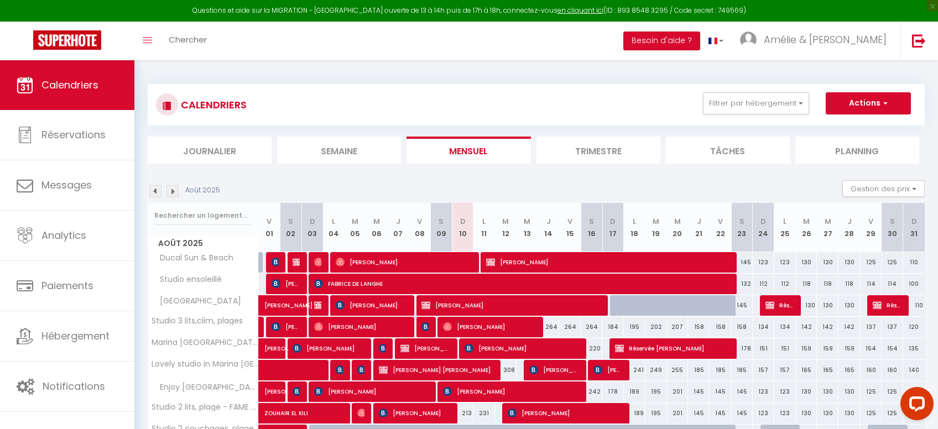
click at [900, 115] on div "CALENDRIERS Filtrer par hébergement MARINA BAIE DES ANGES [GEOGRAPHIC_DATA] ens…" at bounding box center [536, 104] width 760 height 25
click at [886, 103] on span "button" at bounding box center [883, 102] width 7 height 11
click at [856, 125] on link "Nouvelle réservation" at bounding box center [856, 129] width 96 height 17
select select
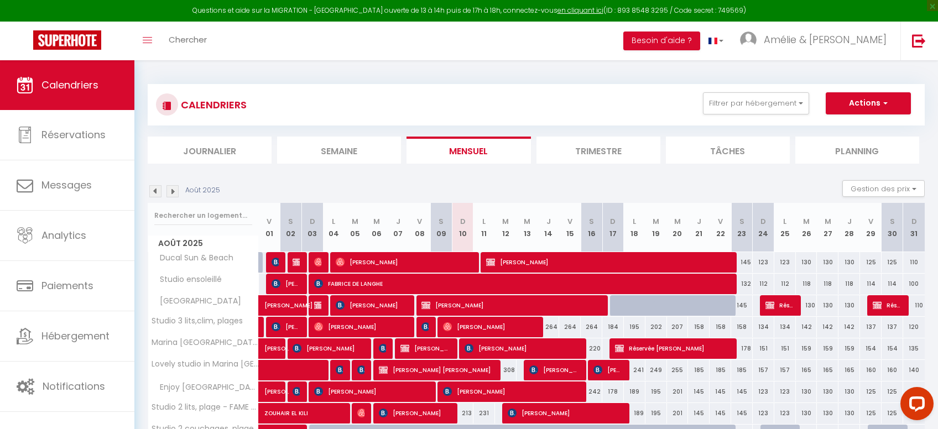
select select
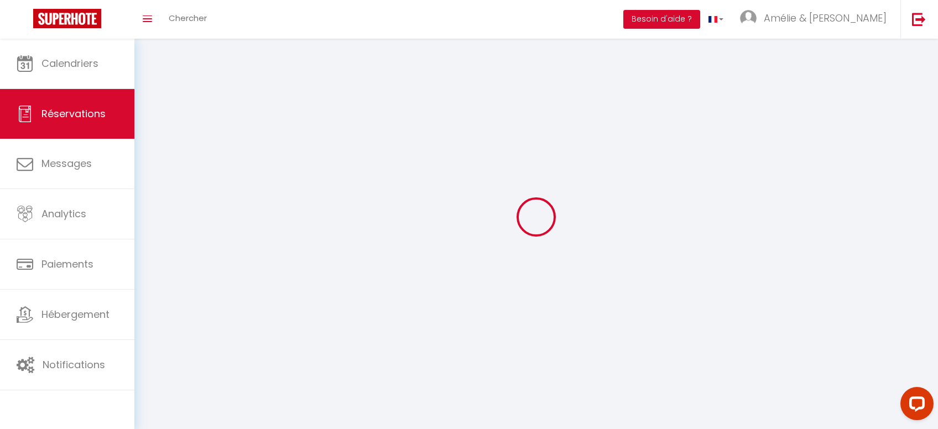
select select
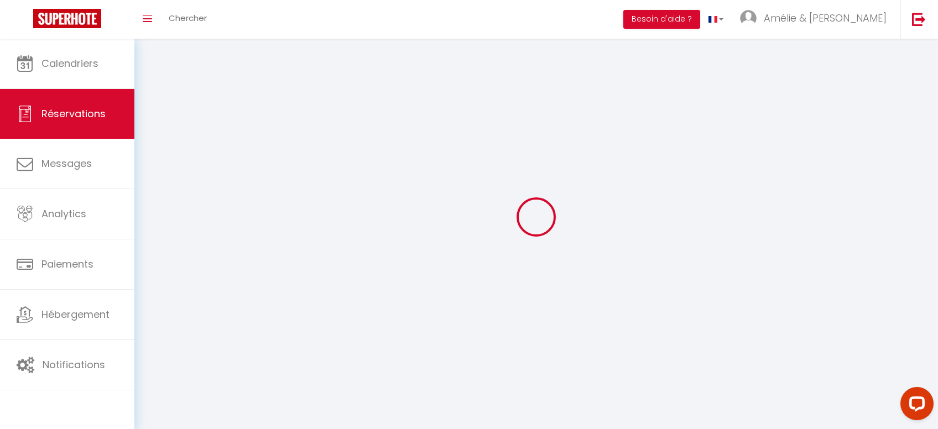
select select
checkbox input "false"
select select
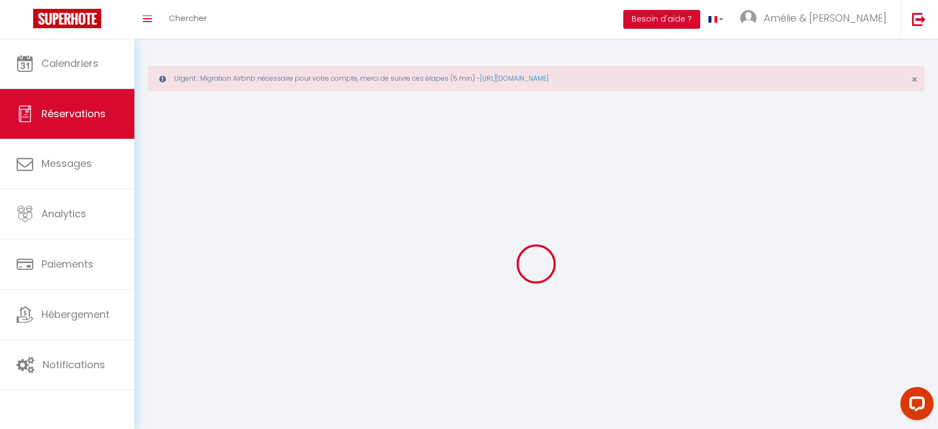
select select
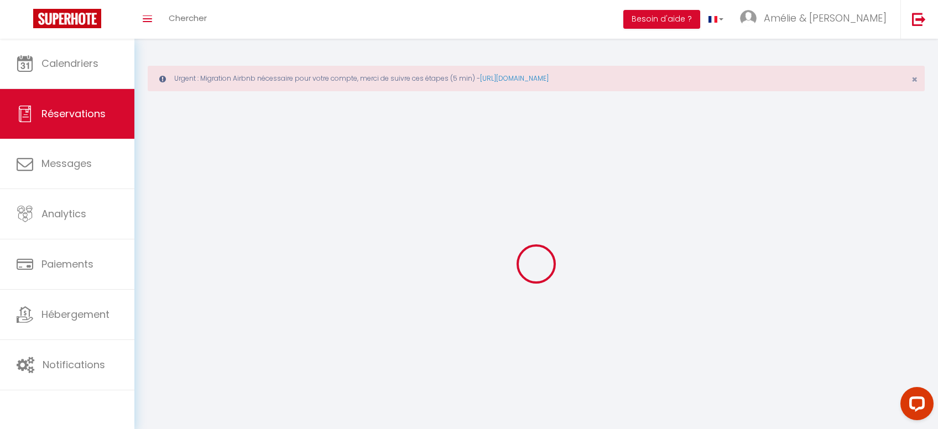
select select
checkbox input "false"
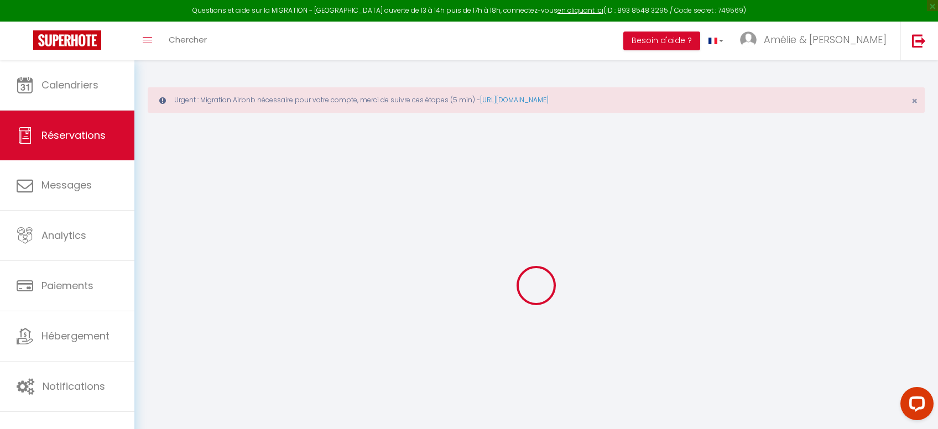
select select
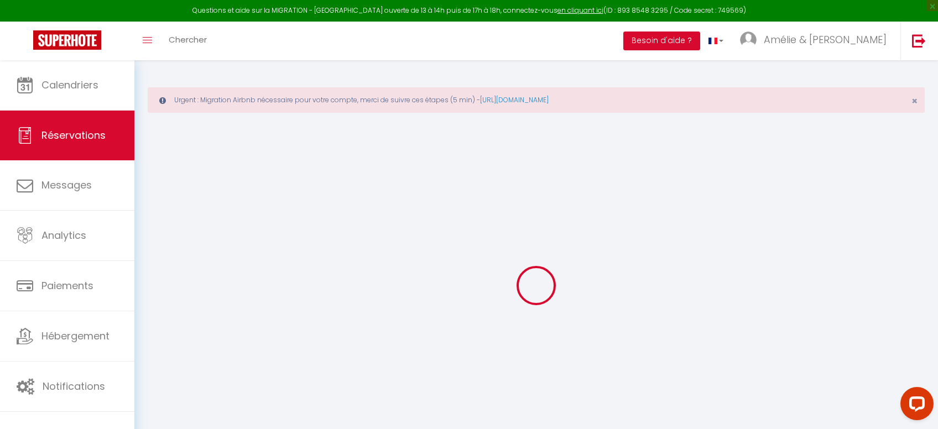
select select
checkbox input "false"
select select
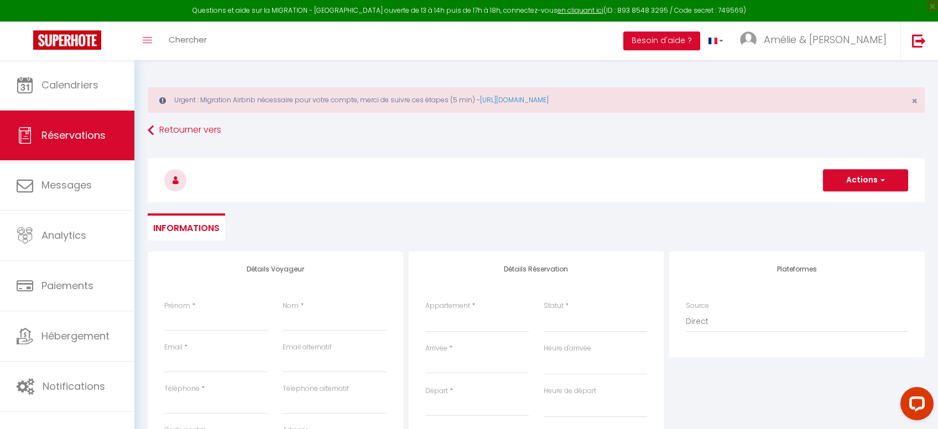
select select
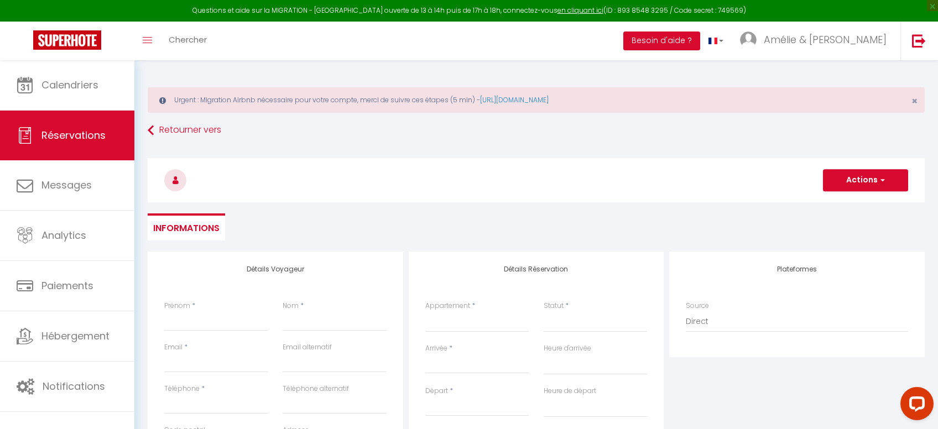
checkbox input "false"
select select
click at [183, 310] on label "Prénom" at bounding box center [177, 306] width 26 height 11
click at [183, 311] on input "Prénom" at bounding box center [216, 321] width 104 height 20
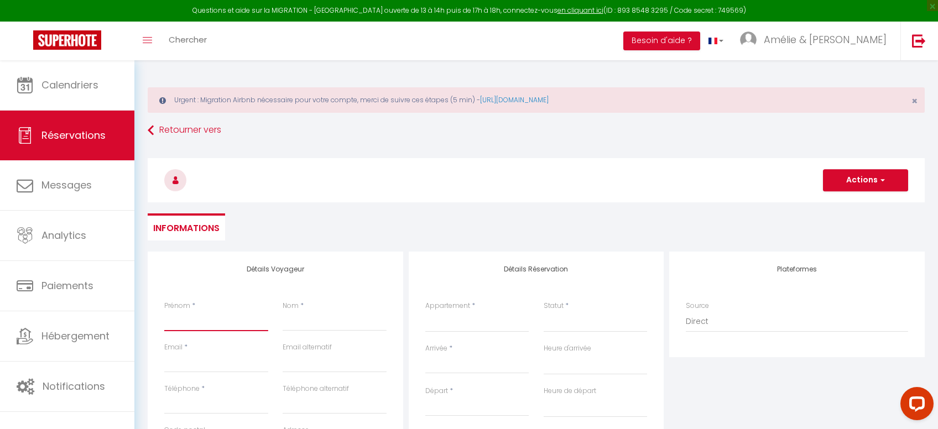
click at [189, 323] on input "Prénom" at bounding box center [216, 321] width 104 height 20
paste input "[PERSON_NAME]"
type input "[PERSON_NAME]"
select select
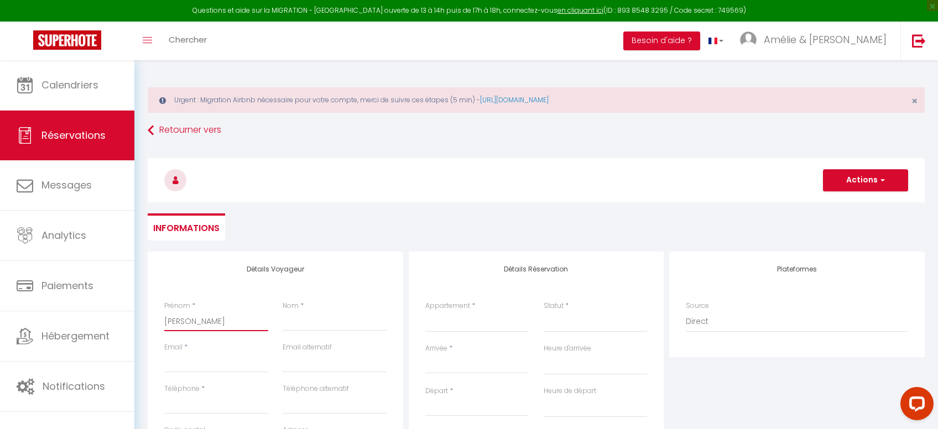
select select
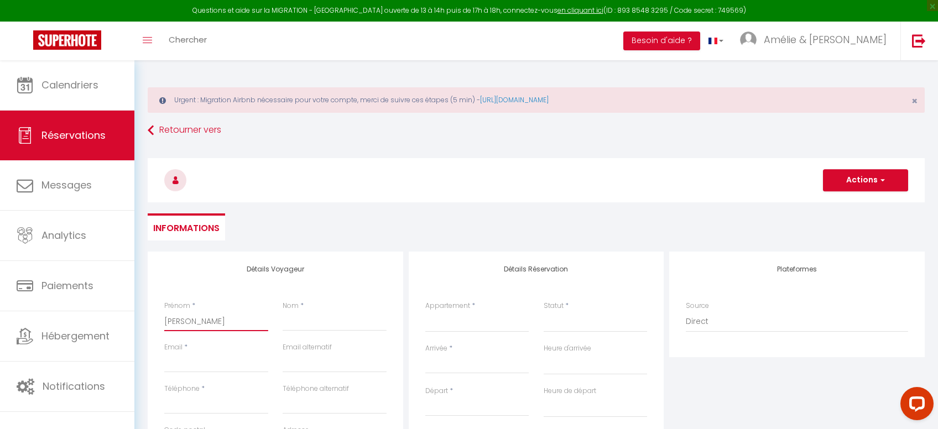
checkbox input "false"
type input "[PERSON_NAME]"
click at [316, 319] on input "Nom" at bounding box center [334, 321] width 104 height 20
paste input "[PERSON_NAME]"
type input "[PERSON_NAME]"
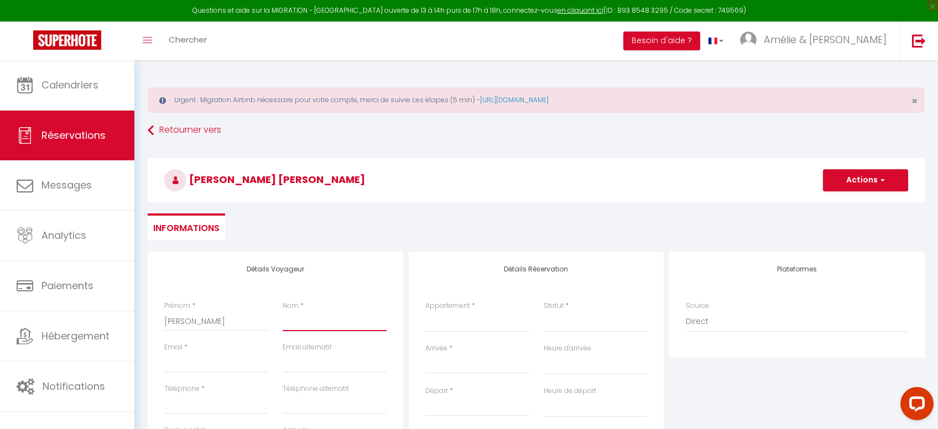
select select
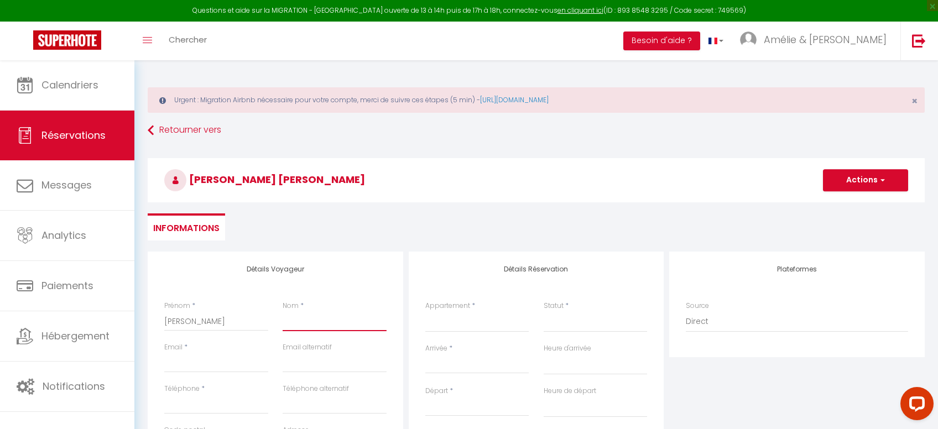
select select
checkbox input "false"
drag, startPoint x: 305, startPoint y: 317, endPoint x: 254, endPoint y: 313, distance: 51.6
click at [282, 316] on input "[PERSON_NAME]" at bounding box center [334, 321] width 104 height 20
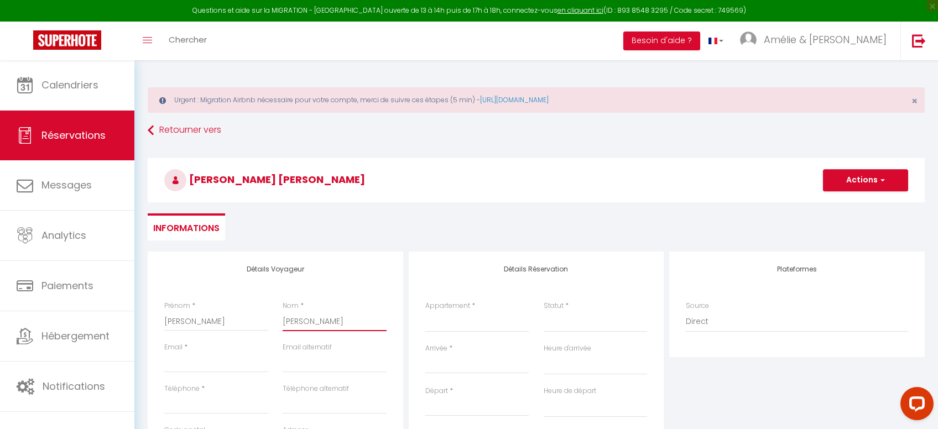
type input "HARDAN"
select select
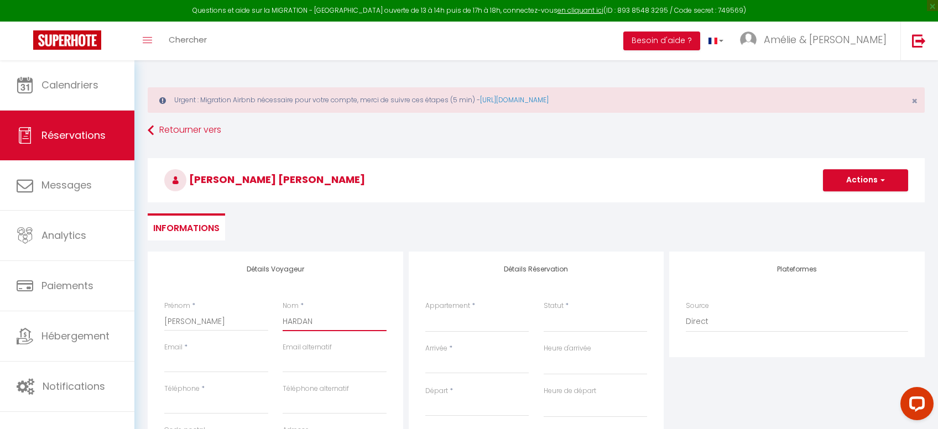
select select
checkbox input "false"
type input "HARDAN"
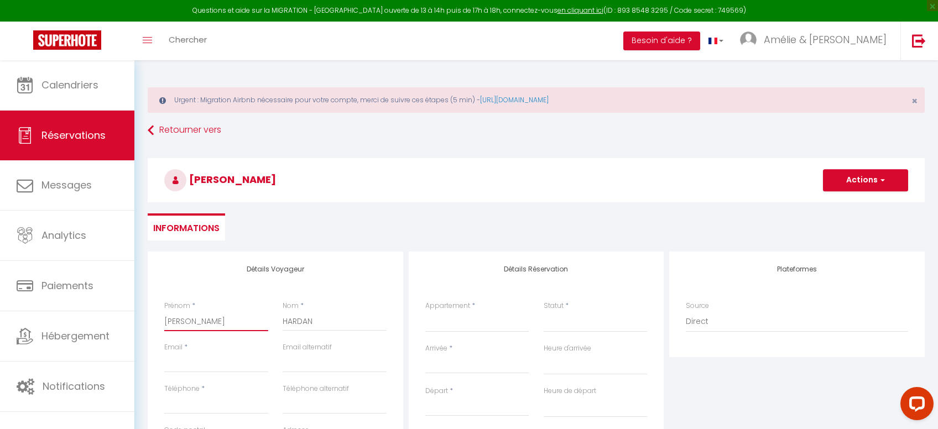
drag, startPoint x: 224, startPoint y: 322, endPoint x: 186, endPoint y: 320, distance: 38.2
click at [186, 320] on input "[PERSON_NAME]" at bounding box center [216, 321] width 104 height 20
type input "[PERSON_NAME]"
select select
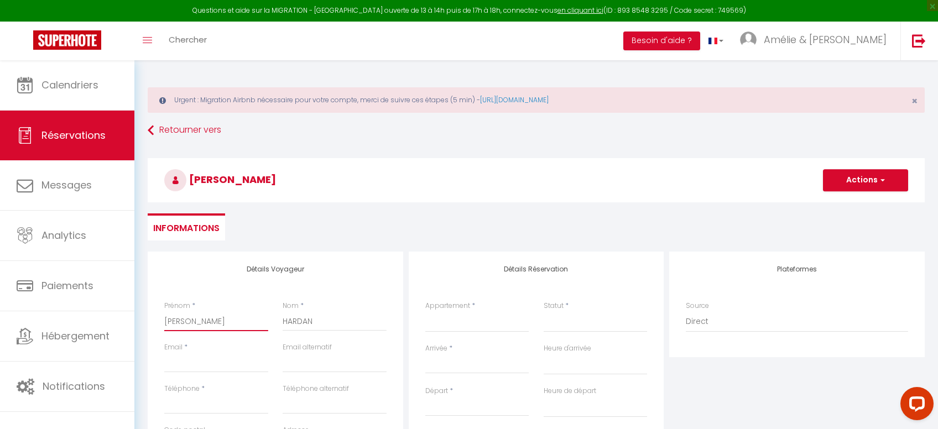
select select
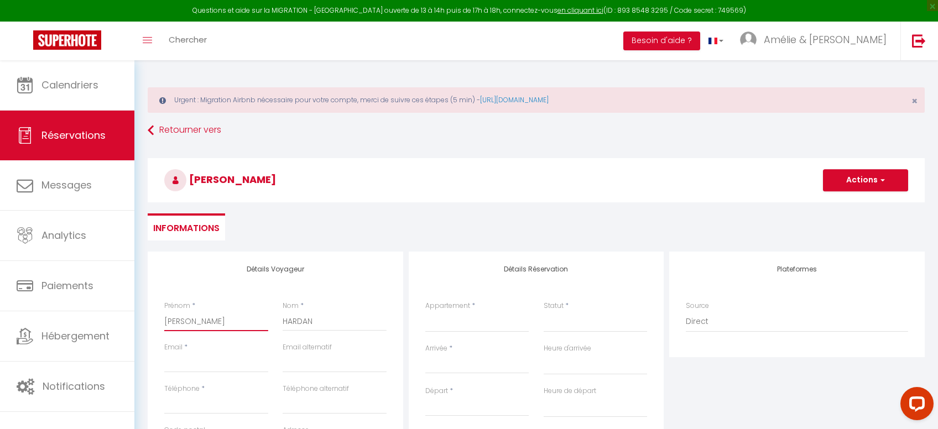
checkbox input "false"
type input "[PERSON_NAME]"
select select
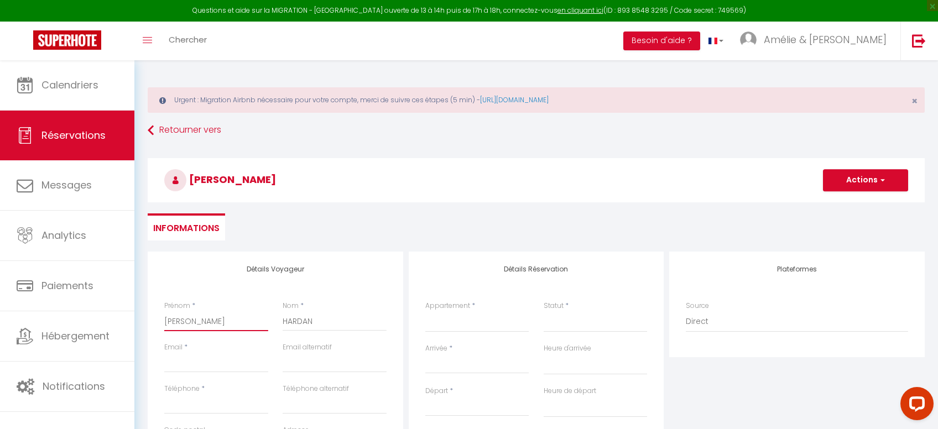
select select
checkbox input "false"
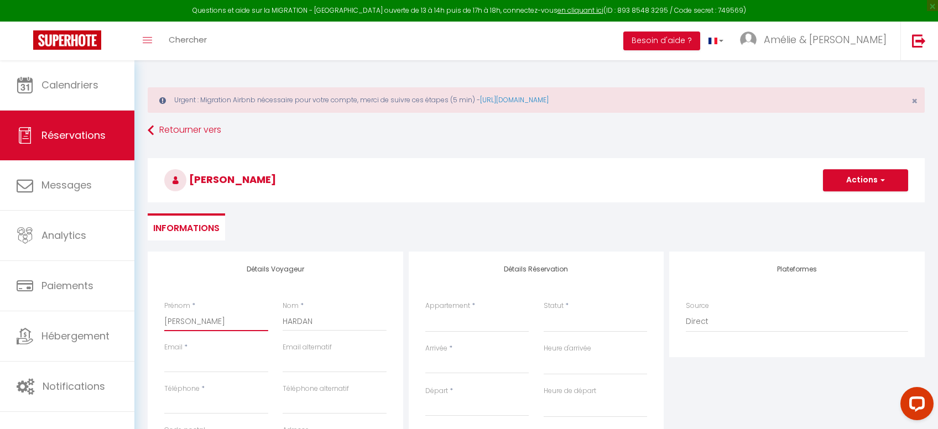
type input "[PERSON_NAME]"
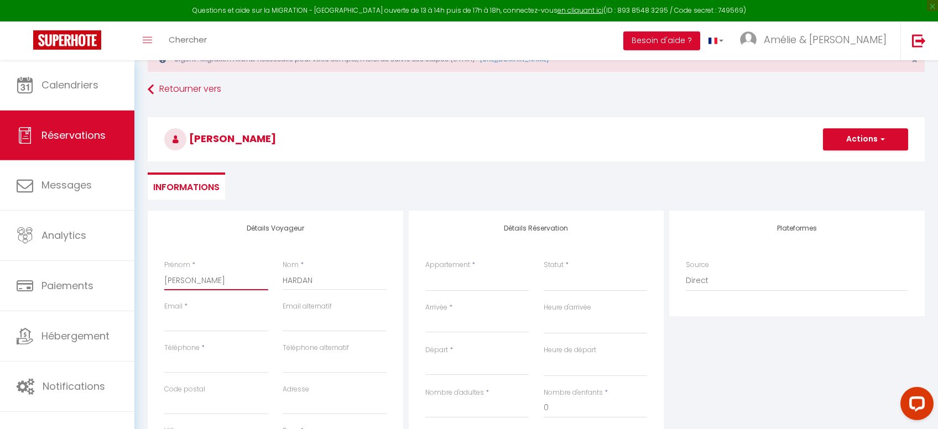
scroll to position [59, 0]
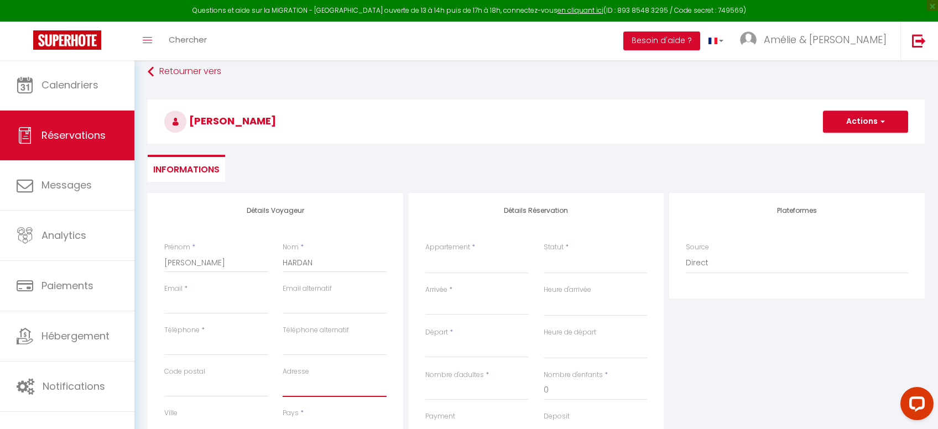
click at [295, 385] on input "Adresse" at bounding box center [334, 387] width 104 height 20
paste input "98 Great Knightleys"
type input "98 Great Knightleys"
select select
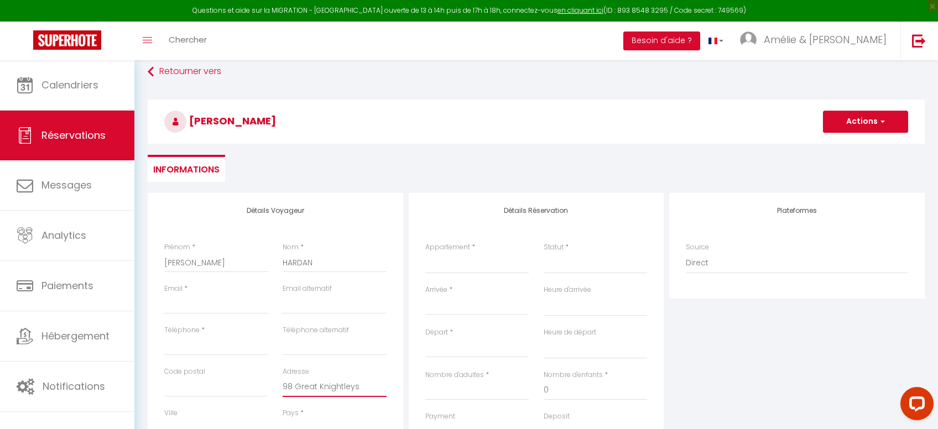
select select
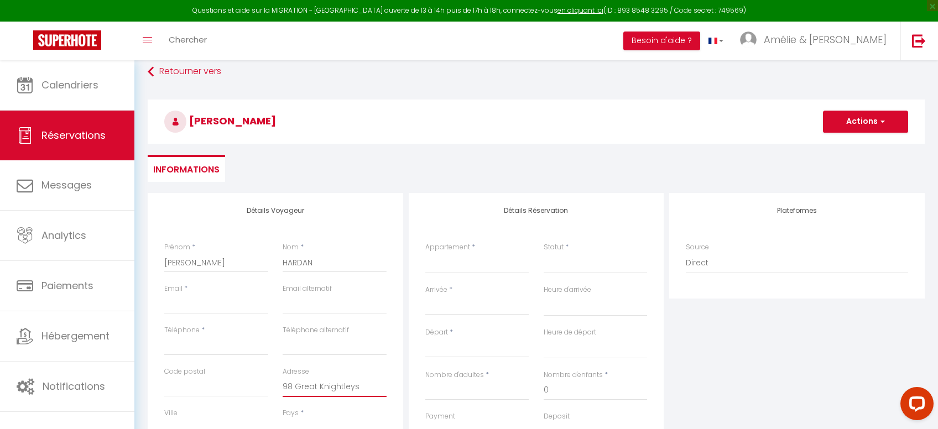
checkbox input "false"
type input "98 Great Knightleys"
click at [312, 412] on div "Pays * [GEOGRAPHIC_DATA] [GEOGRAPHIC_DATA] [GEOGRAPHIC_DATA] [GEOGRAPHIC_DATA] …" at bounding box center [334, 424] width 104 height 32
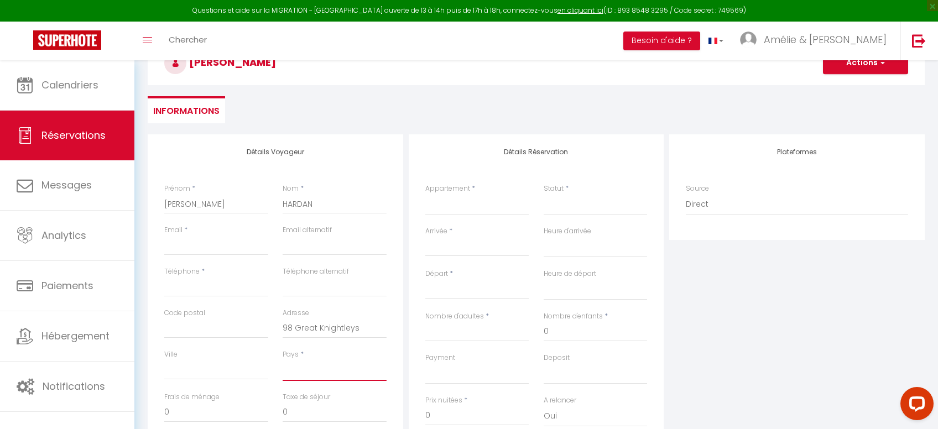
select select "GB"
click option "[GEOGRAPHIC_DATA]" at bounding box center [0, 0] width 0 height 0
select select
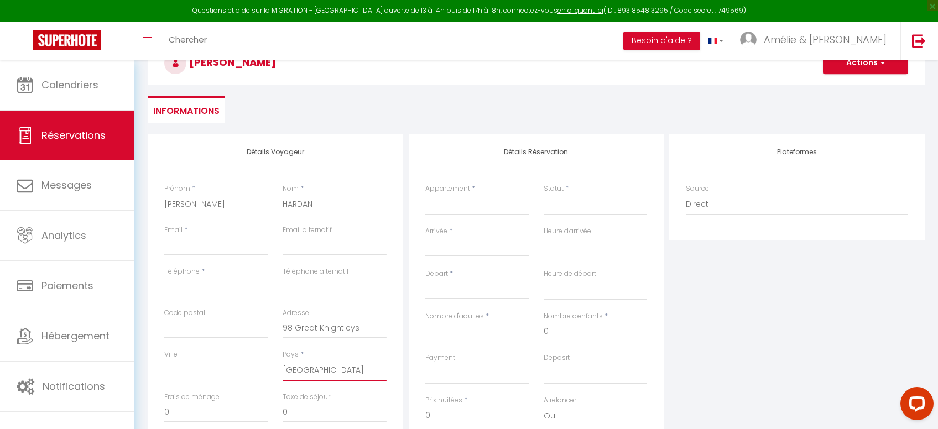
select select
checkbox input "false"
click at [196, 370] on input "Ville" at bounding box center [216, 370] width 104 height 20
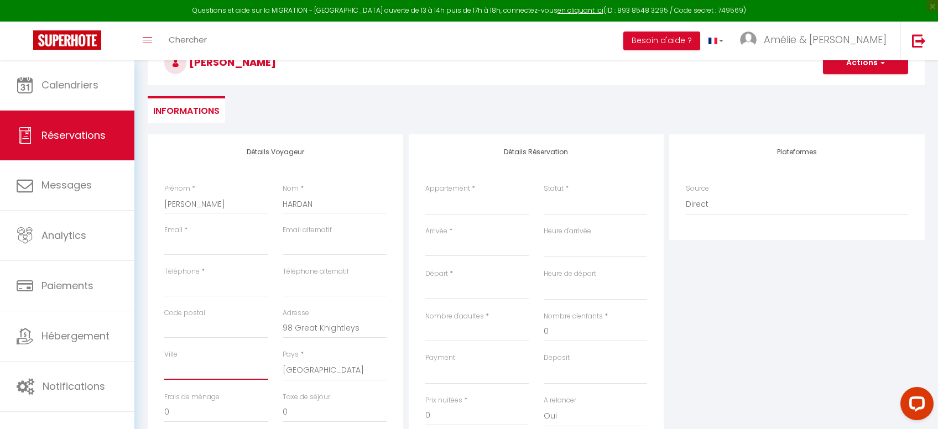
paste input "Basildon"
type input "Basildon"
select select
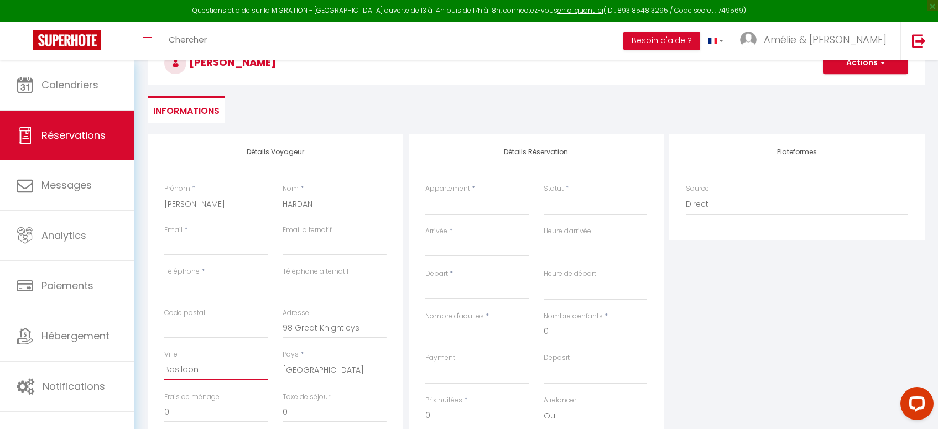
select select
checkbox input "false"
type input "Basildon"
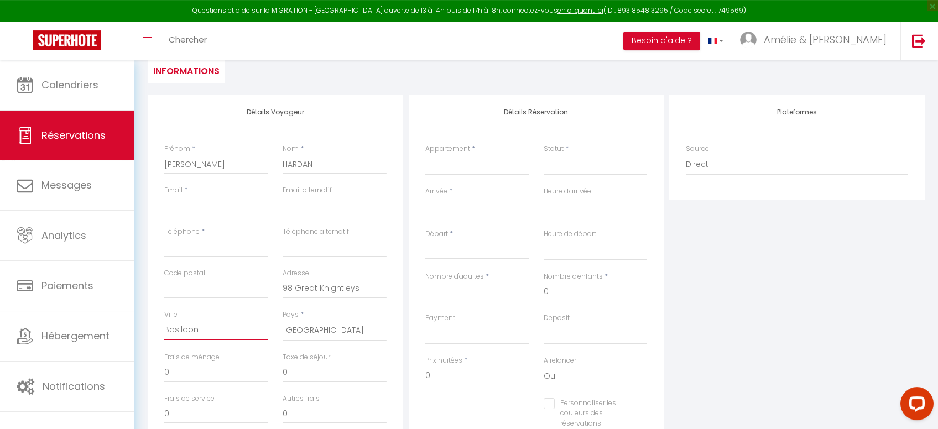
scroll to position [176, 0]
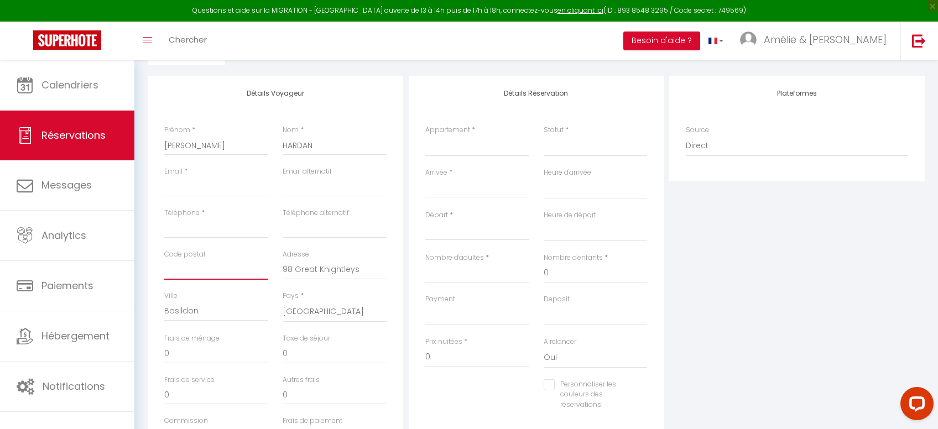
click at [192, 270] on input "Code postal" at bounding box center [216, 270] width 104 height 20
paste input "SS15 5AW"
type input "SS15 5AW"
select select
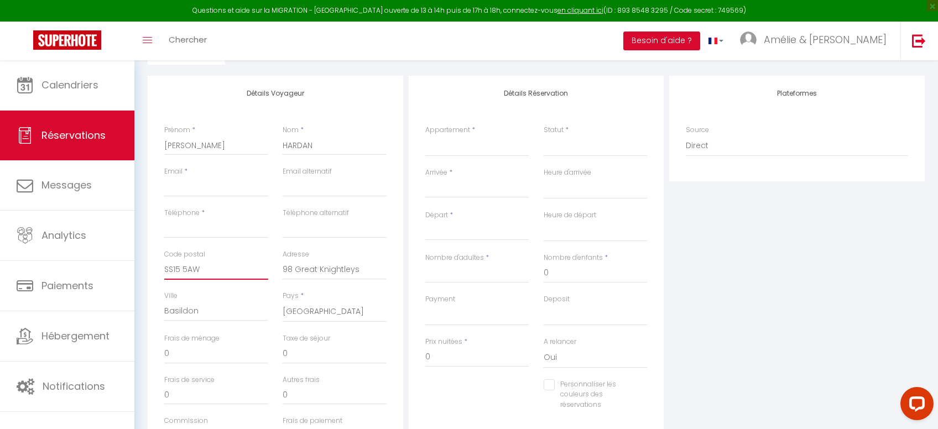
select select
checkbox input "false"
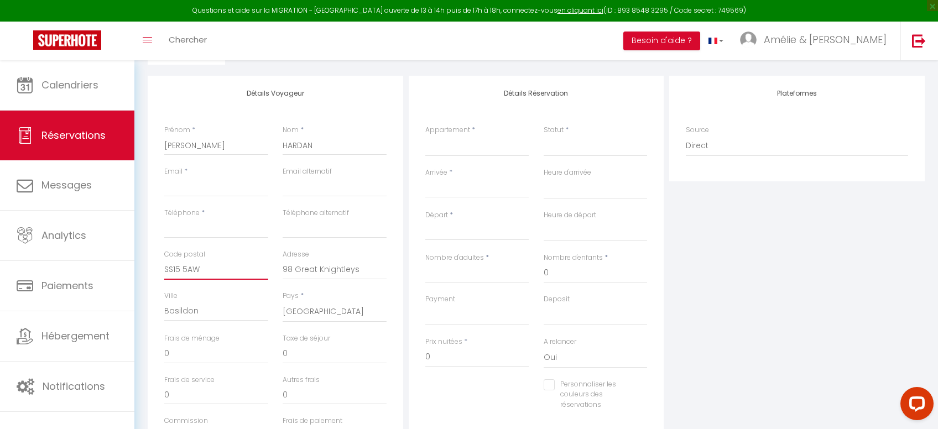
type input "SS15 5AW"
click at [189, 228] on input "Téléphone" at bounding box center [216, 228] width 104 height 20
click at [188, 179] on input "Email client" at bounding box center [216, 187] width 104 height 20
paste input "[EMAIL_ADDRESS][DOMAIN_NAME]"
type input "[EMAIL_ADDRESS][DOMAIN_NAME]"
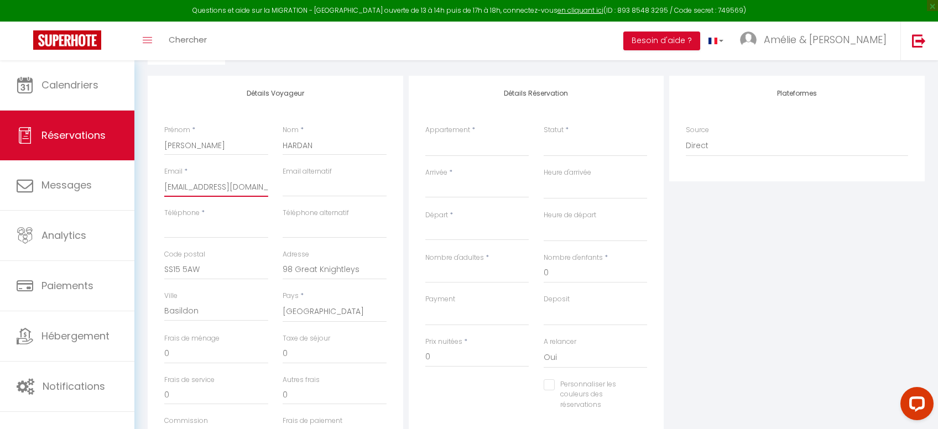
select select
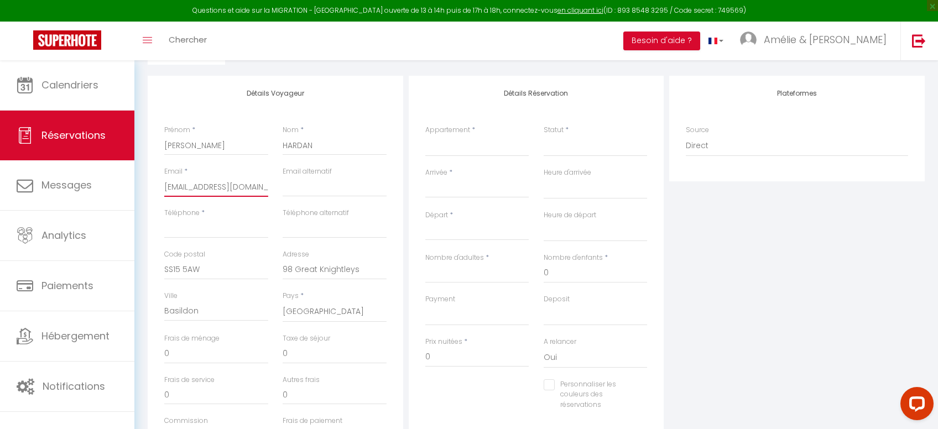
select select
checkbox input "false"
type input "[EMAIL_ADDRESS][DOMAIN_NAME]"
click at [181, 227] on input "Téléphone" at bounding box center [216, 228] width 104 height 20
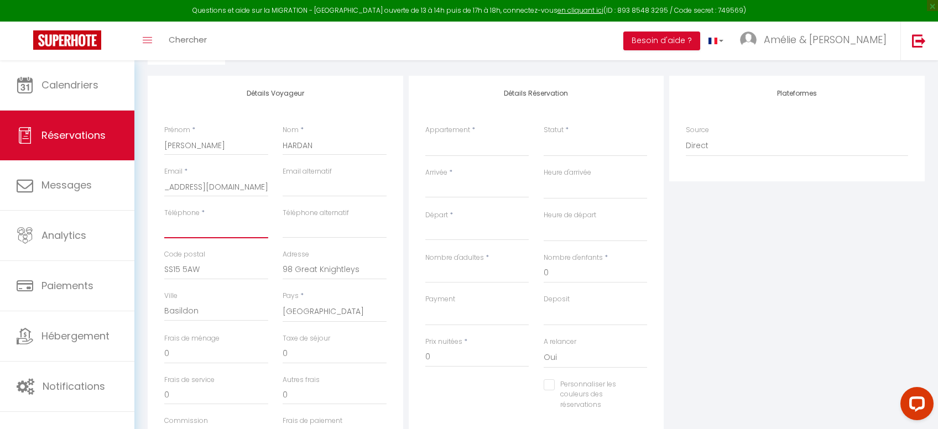
click at [203, 228] on input "Téléphone" at bounding box center [216, 228] width 104 height 20
paste input "[PHONE_NUMBER]"
type input "[PHONE_NUMBER]"
select select
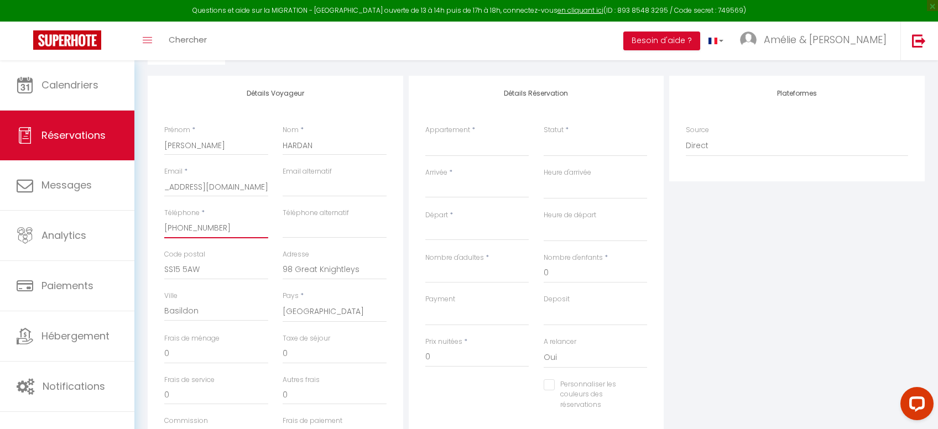
select select
checkbox input "false"
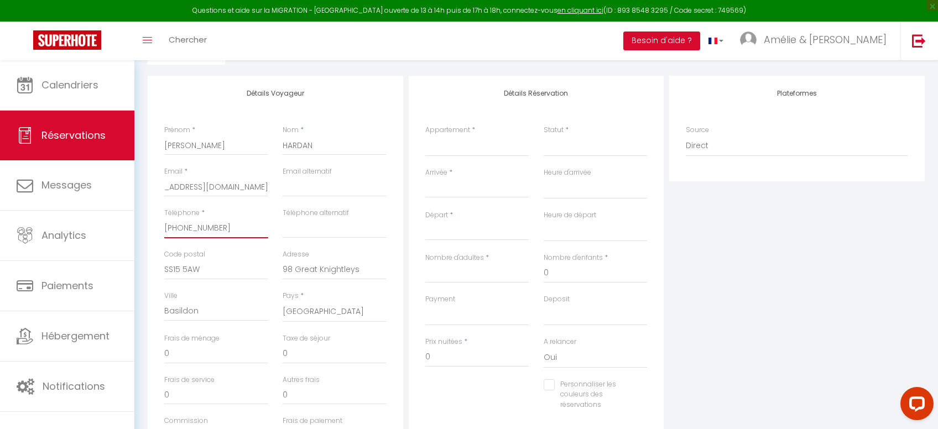
type input "[PHONE_NUMBER]"
select select
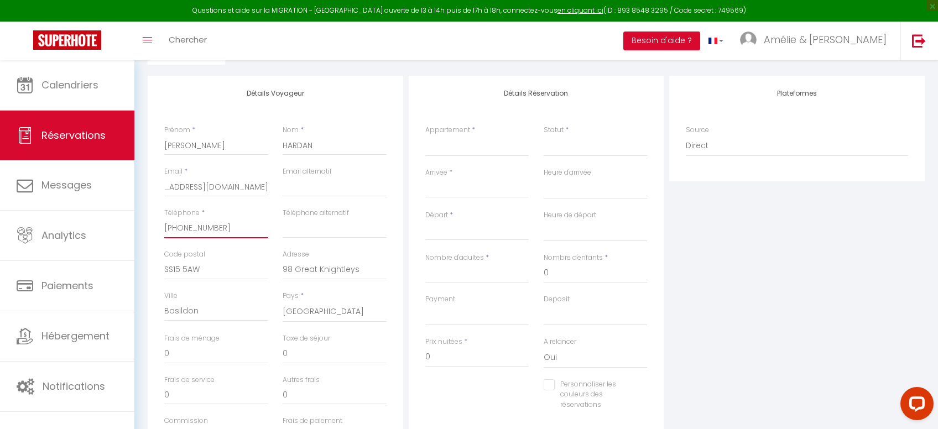
select select
checkbox input "false"
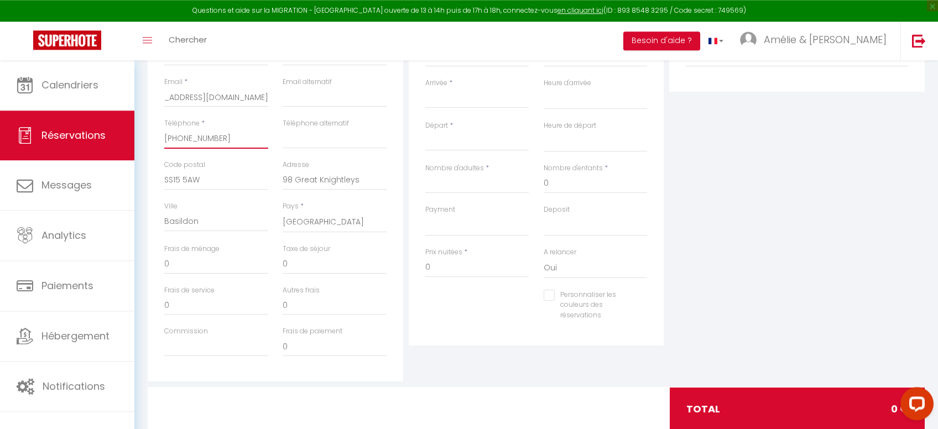
scroll to position [293, 0]
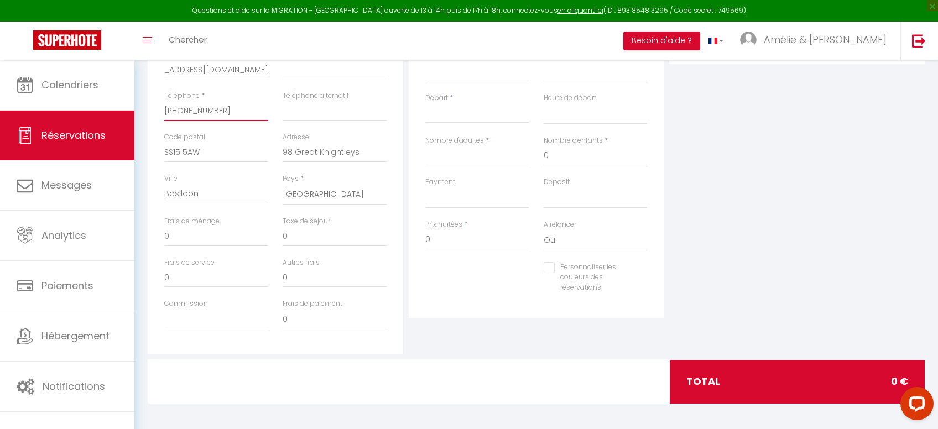
type input "[PHONE_NUMBER]"
click at [196, 323] on input "Commission" at bounding box center [216, 319] width 104 height 20
click at [425, 187] on select "OK KO" at bounding box center [477, 197] width 104 height 21
select select "12"
click option "OK" at bounding box center [0, 0] width 0 height 0
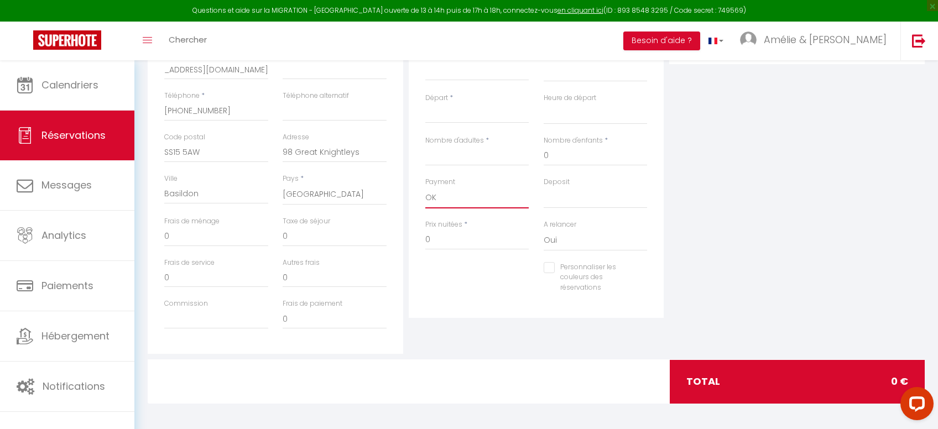
select select
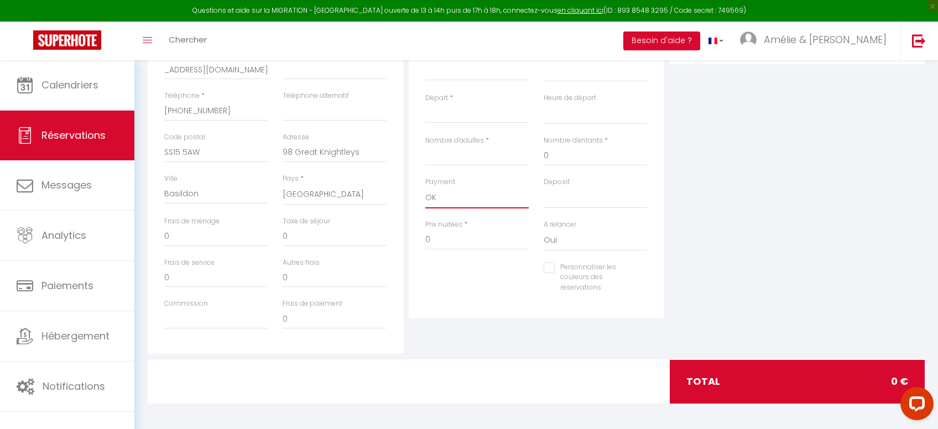
checkbox input "false"
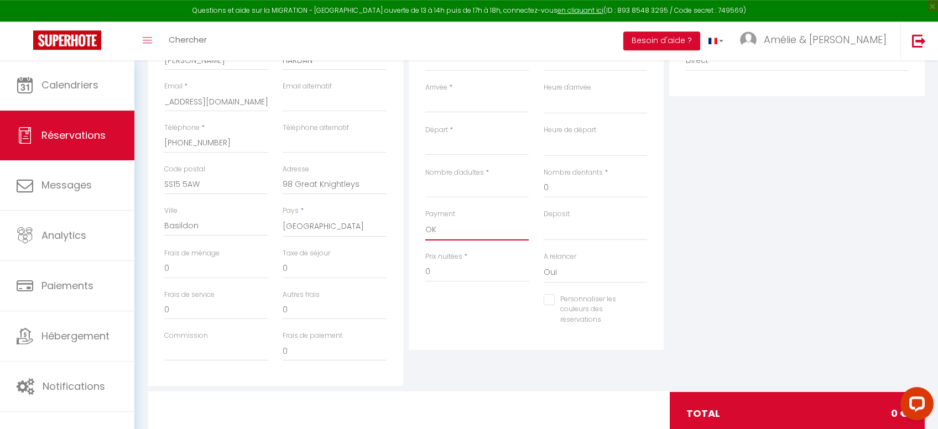
scroll to position [234, 0]
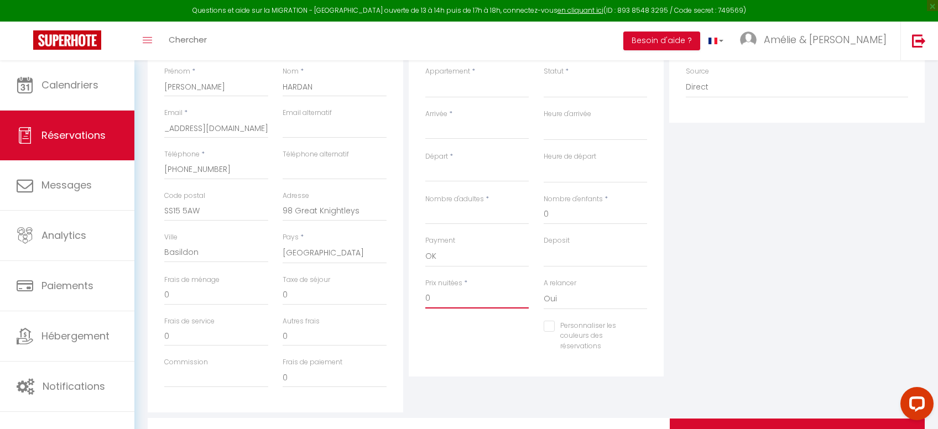
click at [443, 292] on input "0" at bounding box center [477, 299] width 104 height 20
select select
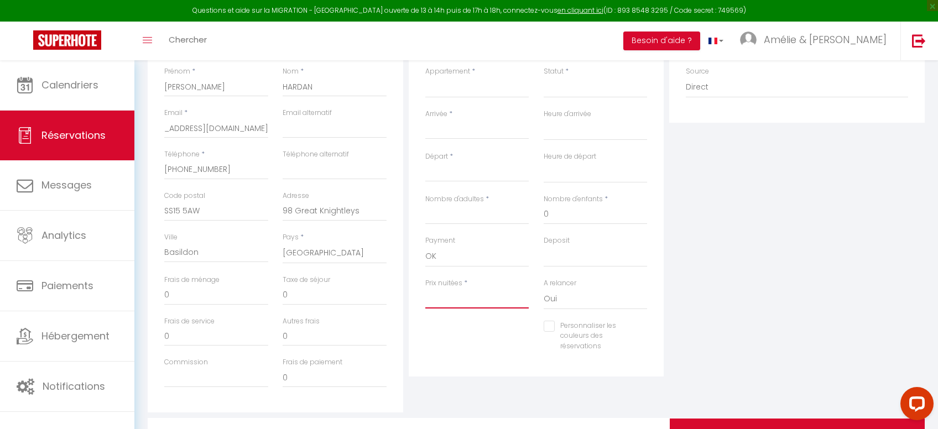
select select
checkbox input "false"
type input "9"
select select
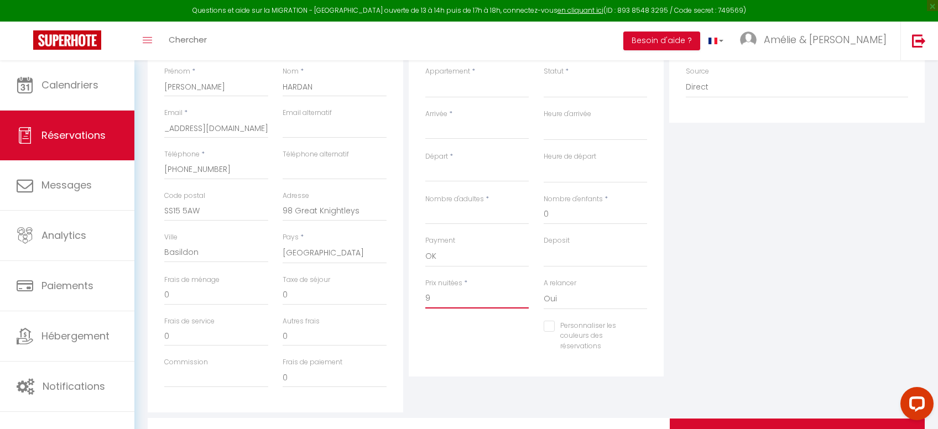
select select
checkbox input "false"
type input "92"
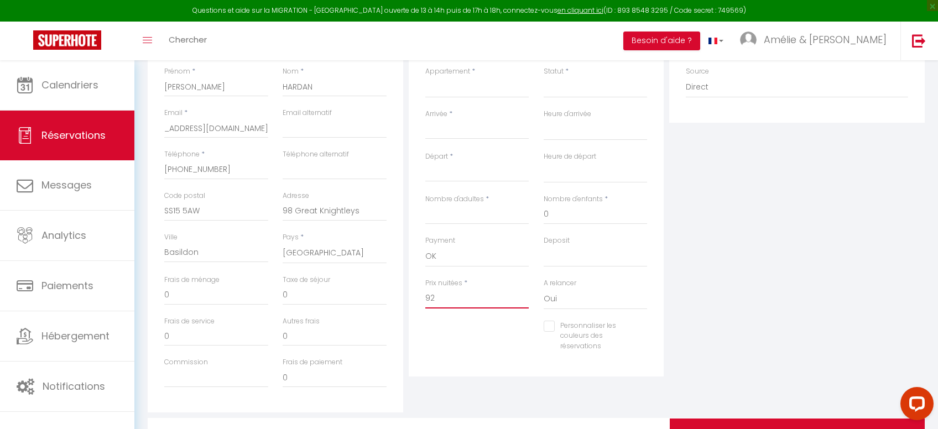
select select
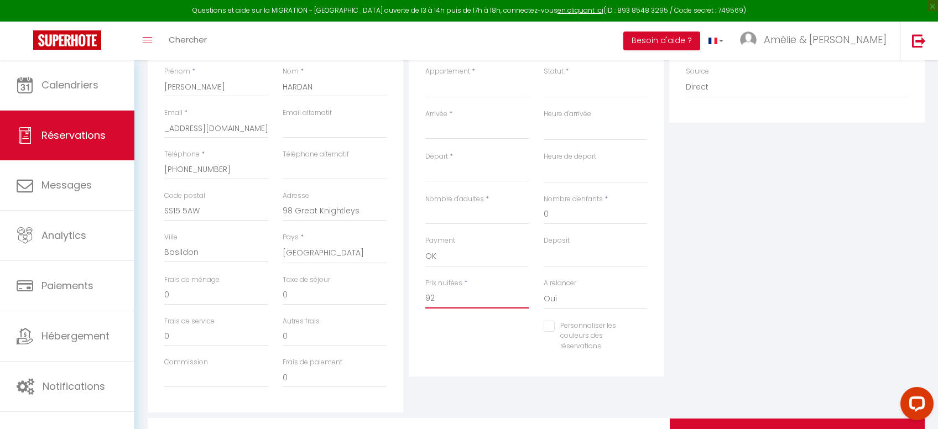
checkbox input "false"
type input "920"
select select
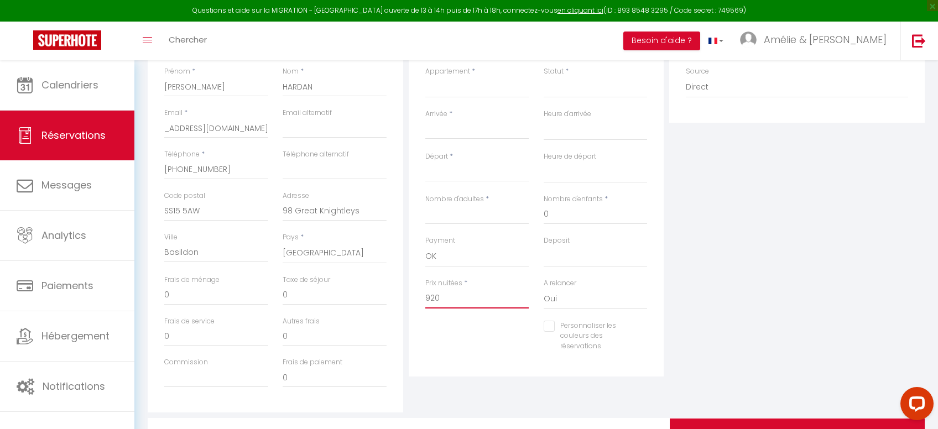
select select
checkbox input "false"
type input "920"
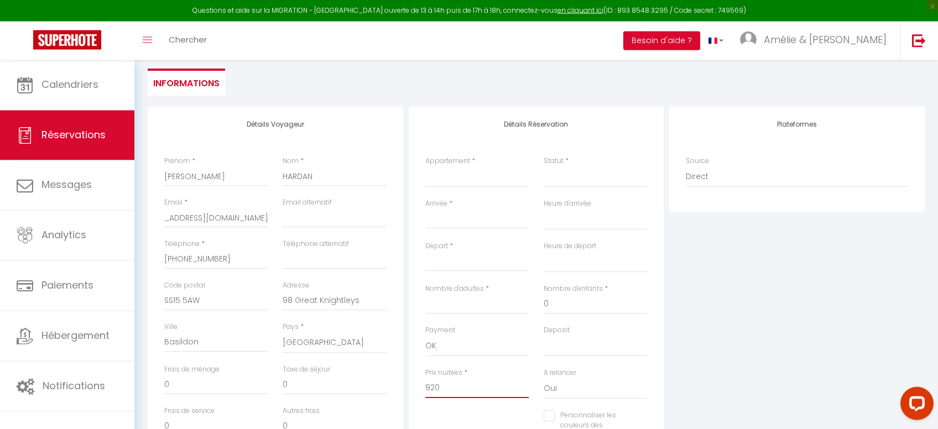
scroll to position [117, 0]
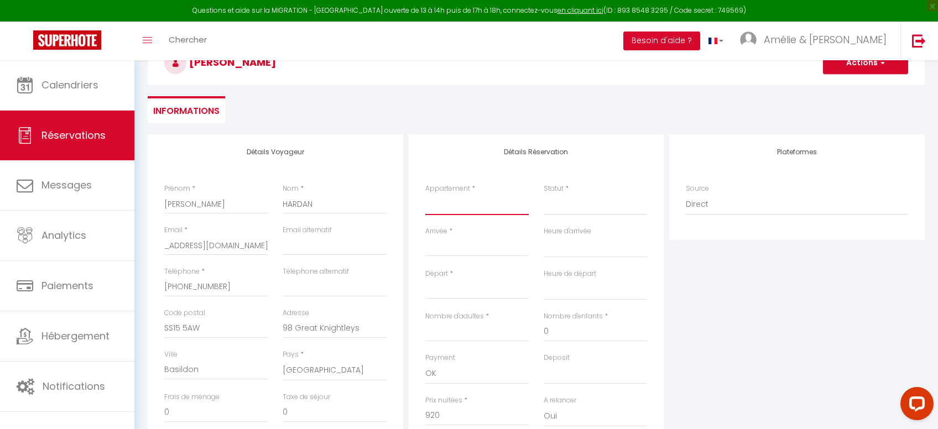
click at [483, 196] on select "[PERSON_NAME]. Village crèches [GEOGRAPHIC_DATA] ensoleillé [GEOGRAPHIC_DATA] S…" at bounding box center [477, 204] width 104 height 21
select select "27032"
click option "[GEOGRAPHIC_DATA]" at bounding box center [0, 0] width 0 height 0
select select
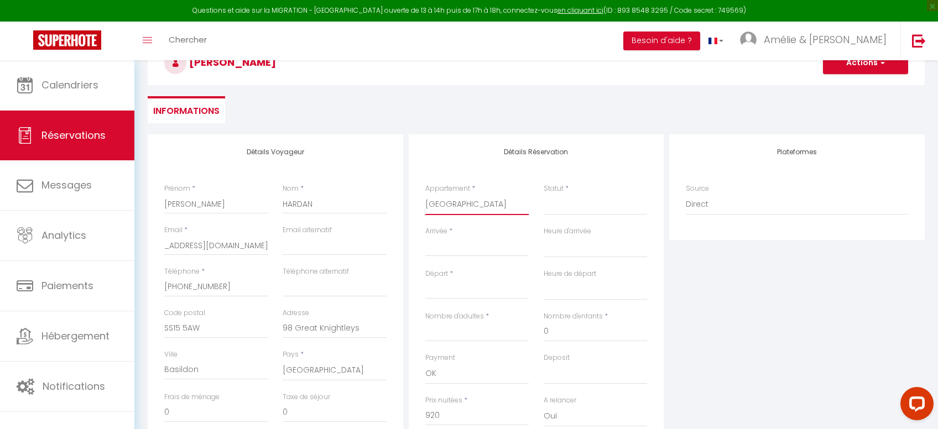
select select
type input "0"
checkbox input "false"
click at [564, 206] on select "Confirmé Non Confirmé [PERSON_NAME] par le voyageur No Show Request" at bounding box center [595, 204] width 104 height 21
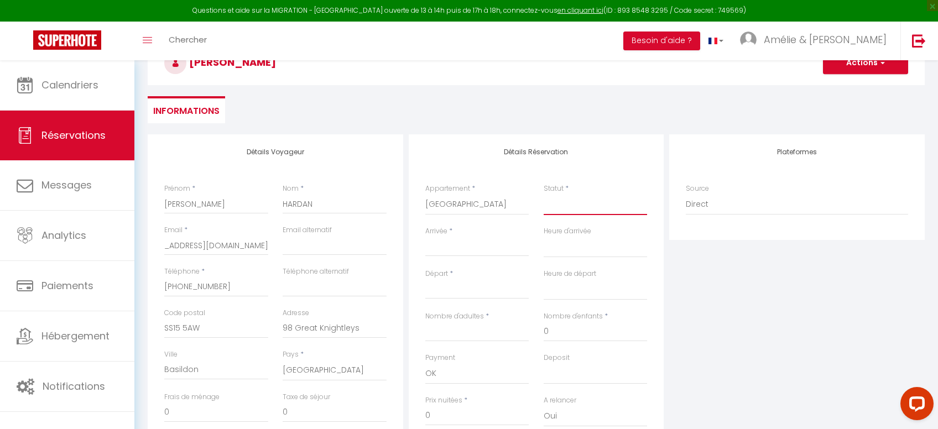
select select
checkbox input "false"
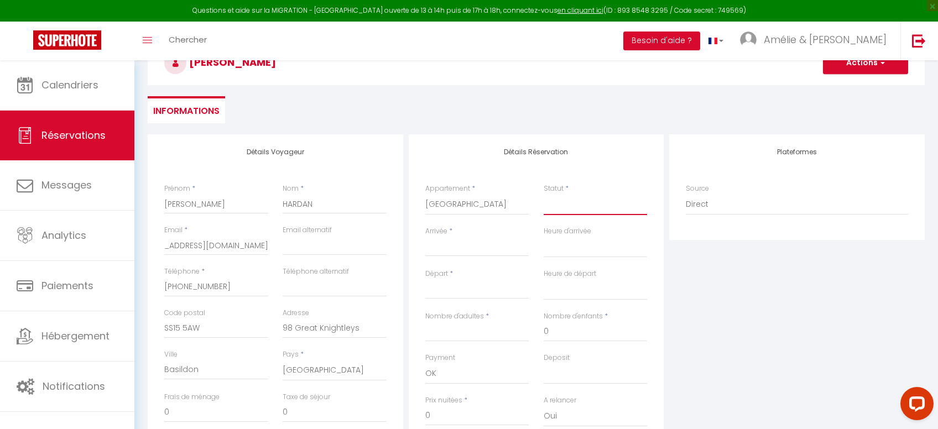
select select "1"
click option "Confirmé" at bounding box center [0, 0] width 0 height 0
select select
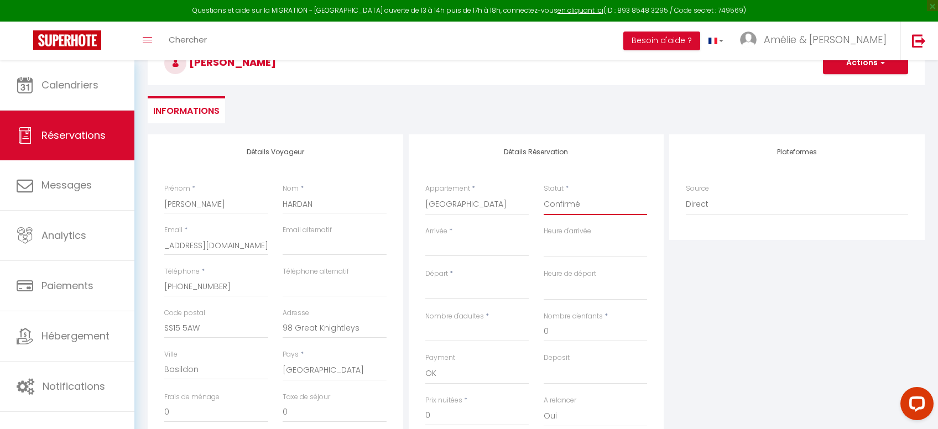
checkbox input "false"
click at [454, 247] on input "Arrivée" at bounding box center [477, 247] width 104 height 14
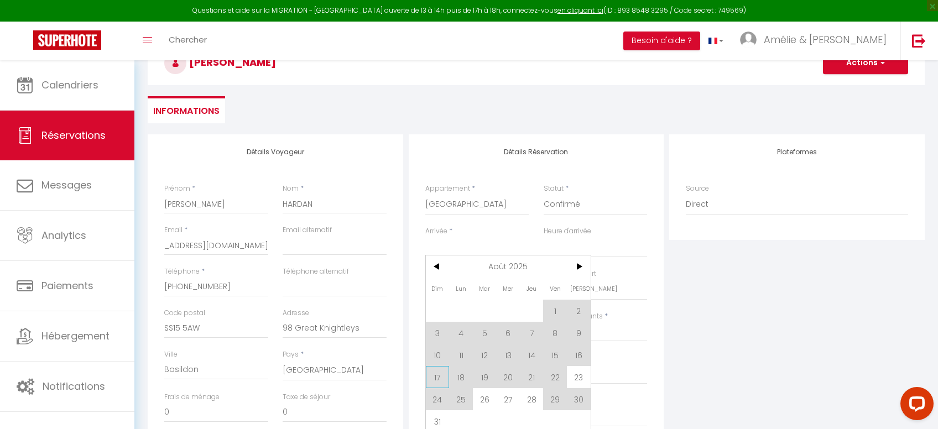
click at [436, 375] on span "17" at bounding box center [438, 377] width 24 height 22
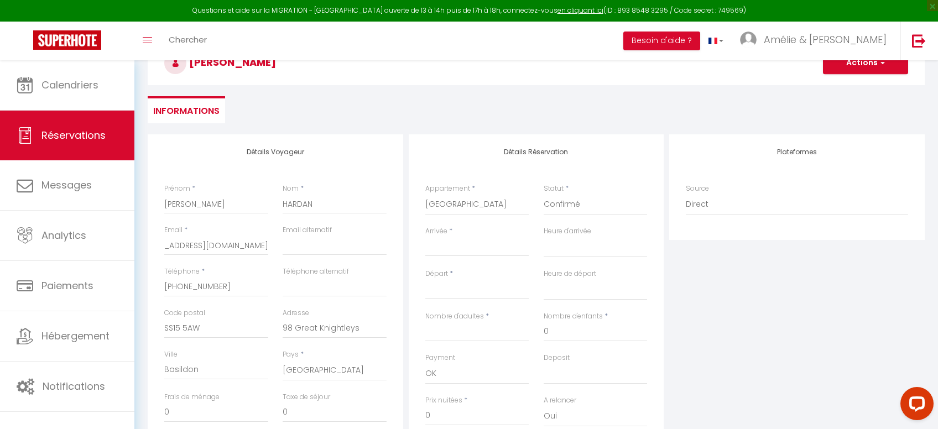
type input "Dim 17 Août 2025"
select select
click at [452, 294] on input "Lun 18 Août 2025" at bounding box center [477, 290] width 104 height 14
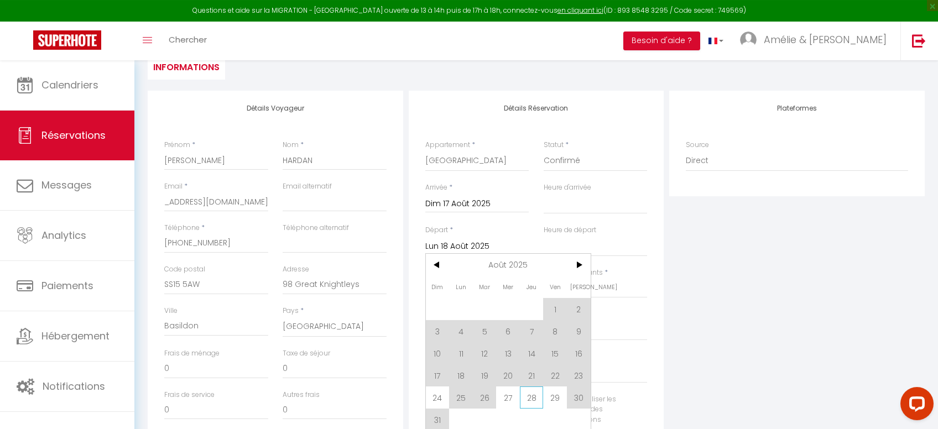
scroll to position [176, 0]
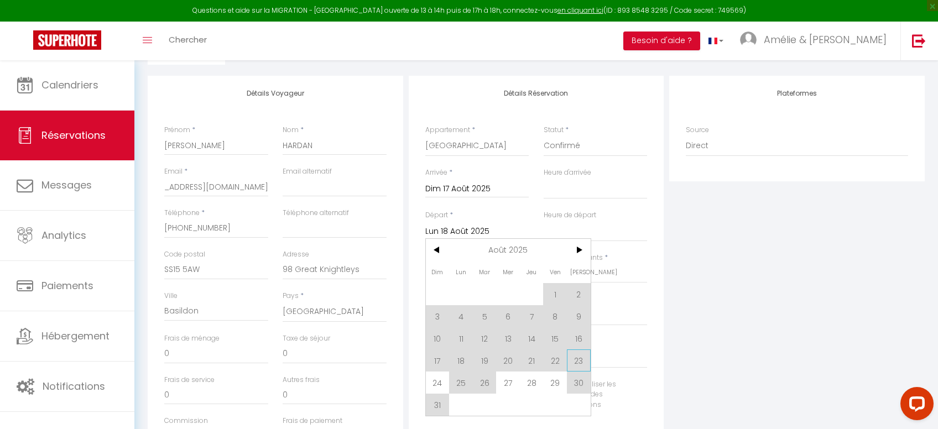
click at [584, 366] on span "23" at bounding box center [579, 360] width 24 height 22
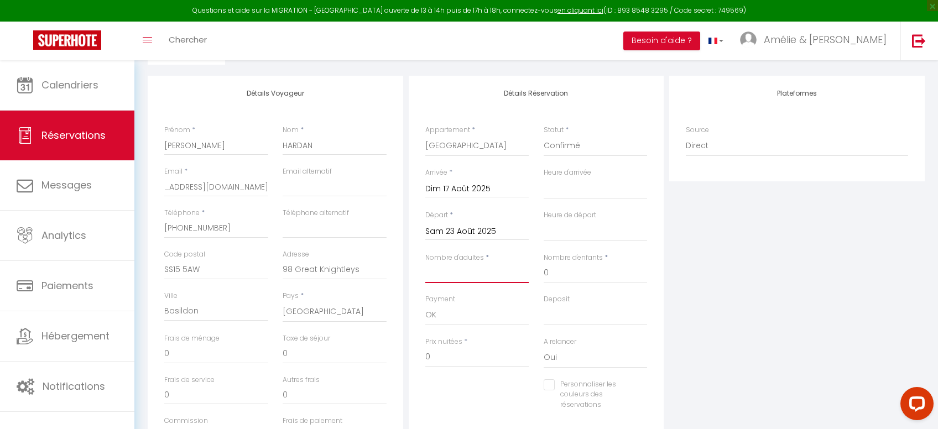
click at [451, 271] on input "Nombre d'adultes" at bounding box center [477, 273] width 104 height 20
click at [566, 273] on input "0" at bounding box center [595, 273] width 104 height 20
click at [543, 305] on select "OK KO" at bounding box center [595, 315] width 104 height 21
click option "KO" at bounding box center [0, 0] width 0 height 0
click at [481, 360] on input "0" at bounding box center [477, 357] width 104 height 20
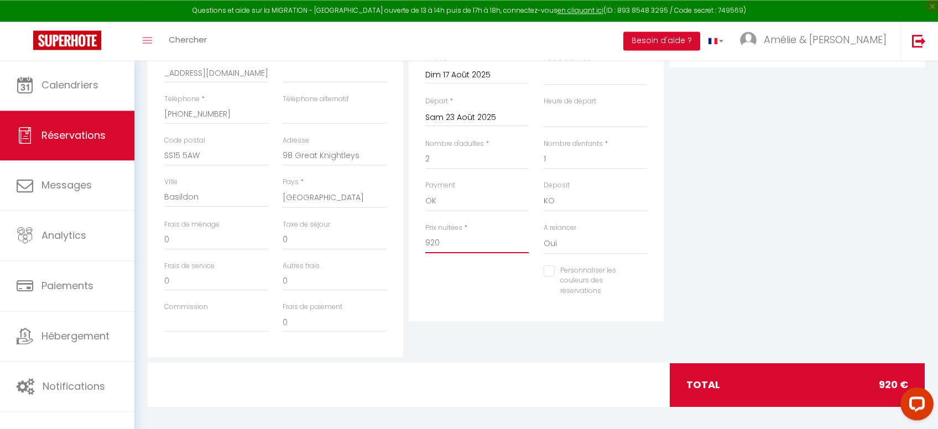
scroll to position [293, 0]
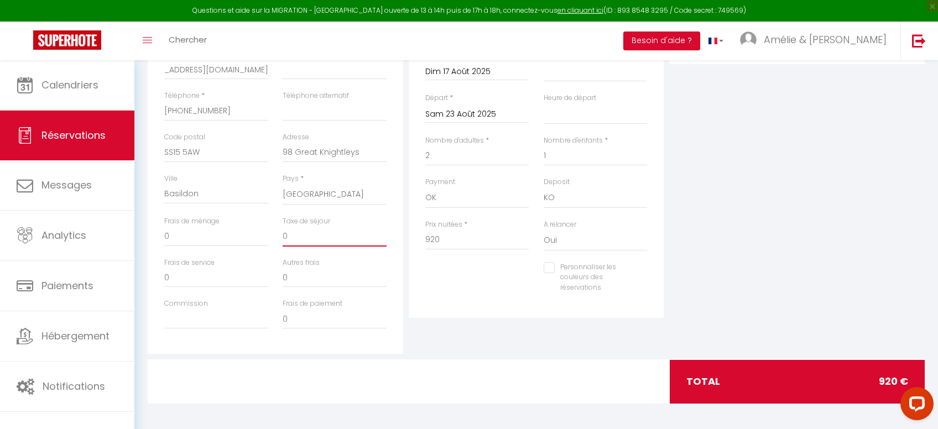
click at [287, 238] on input "0" at bounding box center [334, 237] width 104 height 20
click at [195, 323] on input "Commission" at bounding box center [216, 319] width 104 height 20
click at [519, 303] on div "Personnaliser les couleurs des réservations #D7092E" at bounding box center [536, 283] width 237 height 43
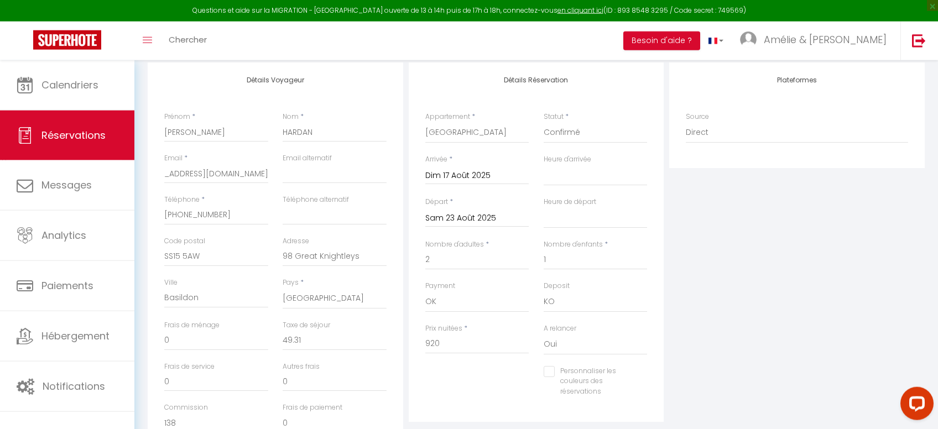
scroll to position [176, 0]
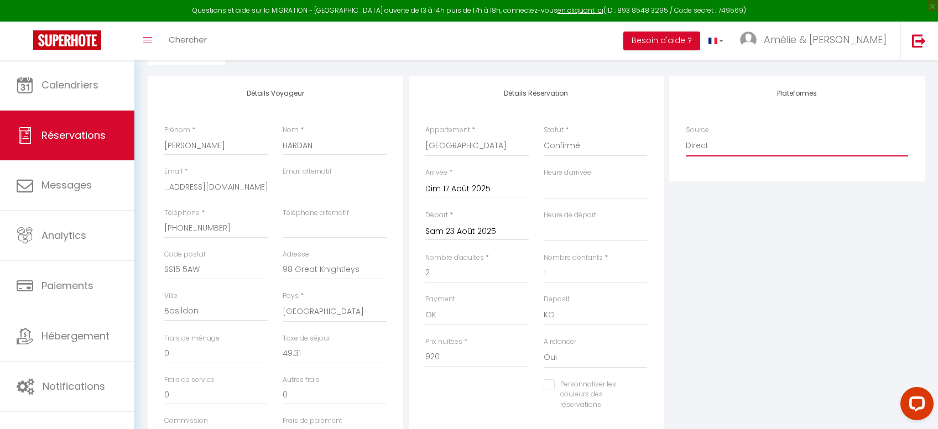
click at [685, 135] on select "Direct [DOMAIN_NAME] [DOMAIN_NAME] Chalet montagne Expedia Gite de [GEOGRAPHIC_…" at bounding box center [796, 145] width 222 height 21
click option "[DOMAIN_NAME]" at bounding box center [0, 0] width 0 height 0
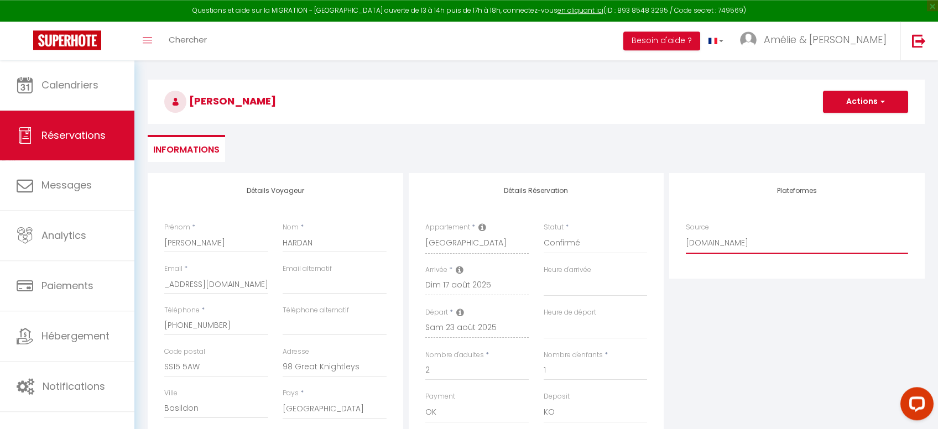
scroll to position [59, 0]
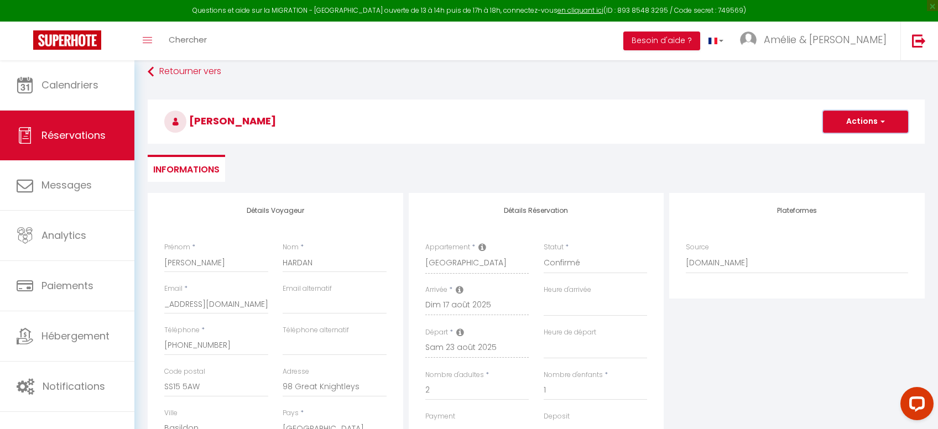
click at [879, 119] on span "button" at bounding box center [880, 122] width 7 height 10
click at [850, 139] on link "Enregistrer" at bounding box center [853, 146] width 87 height 14
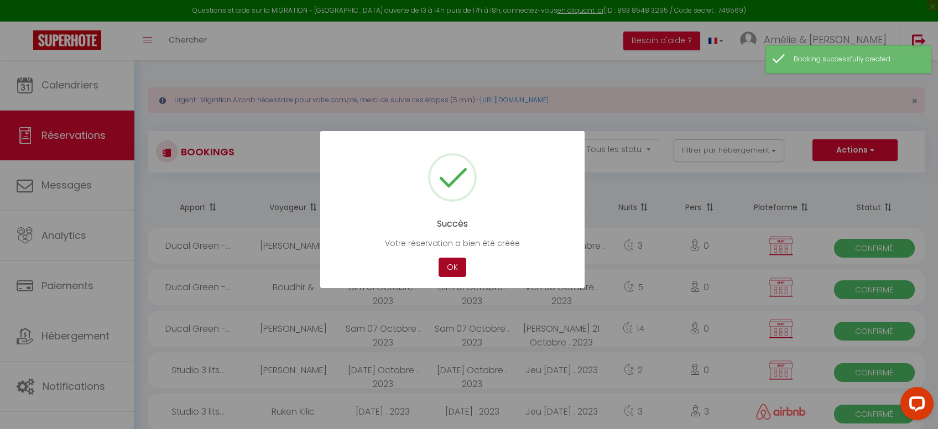
click at [446, 266] on button "OK" at bounding box center [452, 267] width 28 height 19
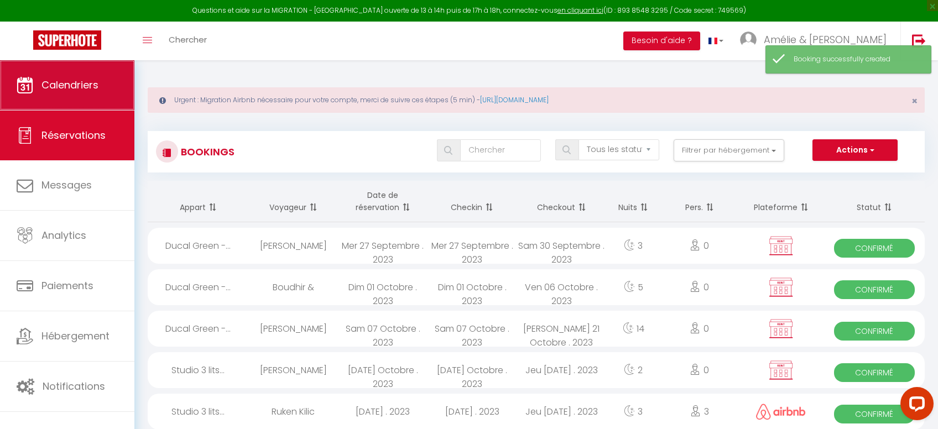
click at [80, 86] on span "Calendriers" at bounding box center [69, 85] width 57 height 14
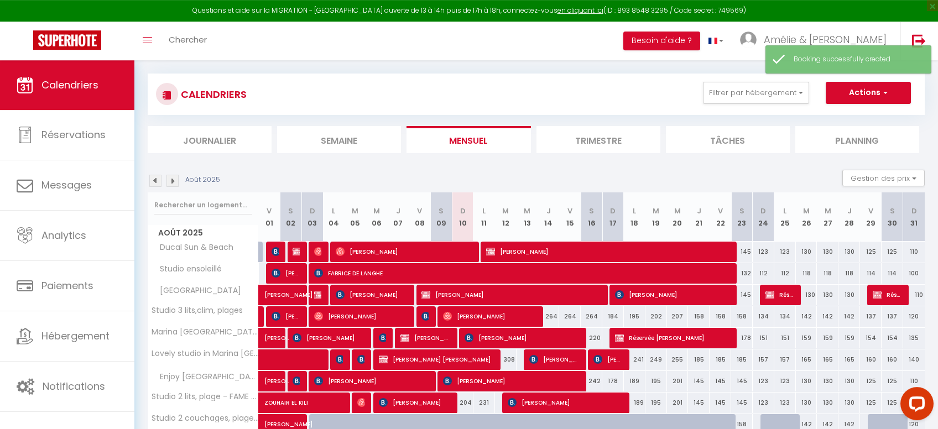
scroll to position [59, 0]
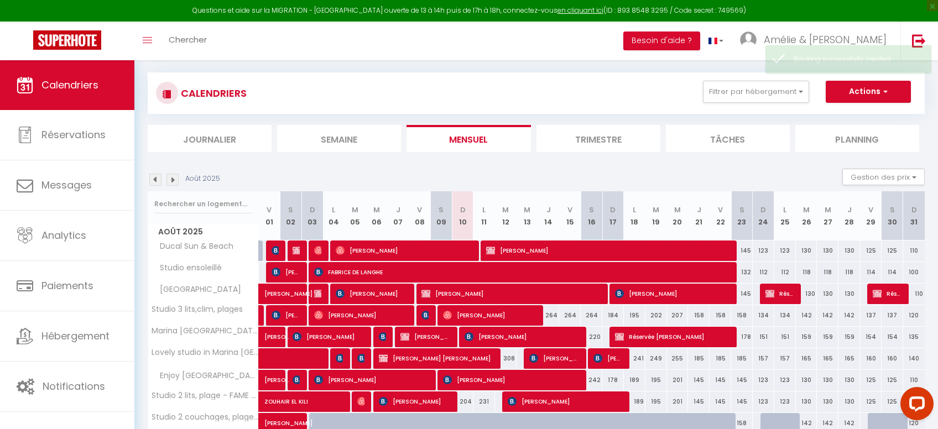
click at [657, 289] on span "[PERSON_NAME]" at bounding box center [672, 293] width 115 height 21
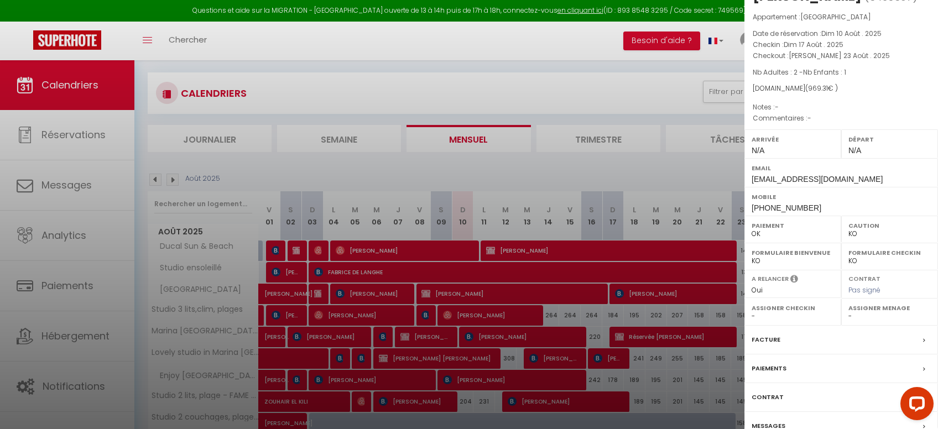
scroll to position [85, 0]
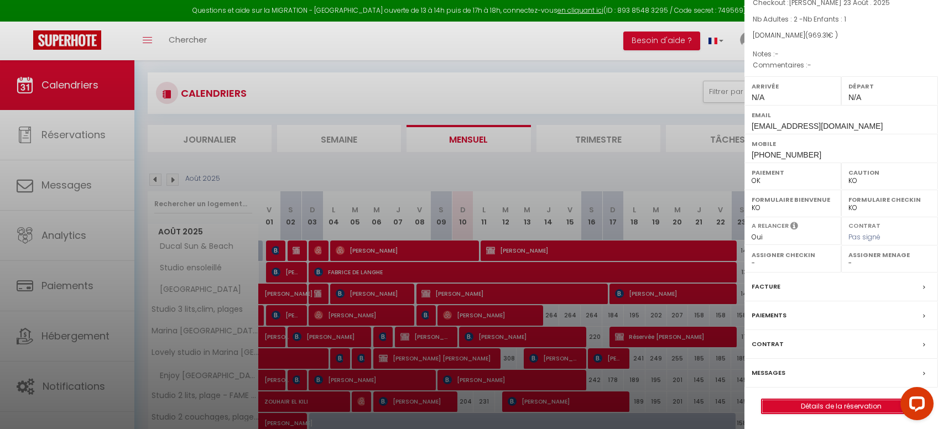
click at [797, 404] on link "Détails de la réservation" at bounding box center [840, 406] width 159 height 14
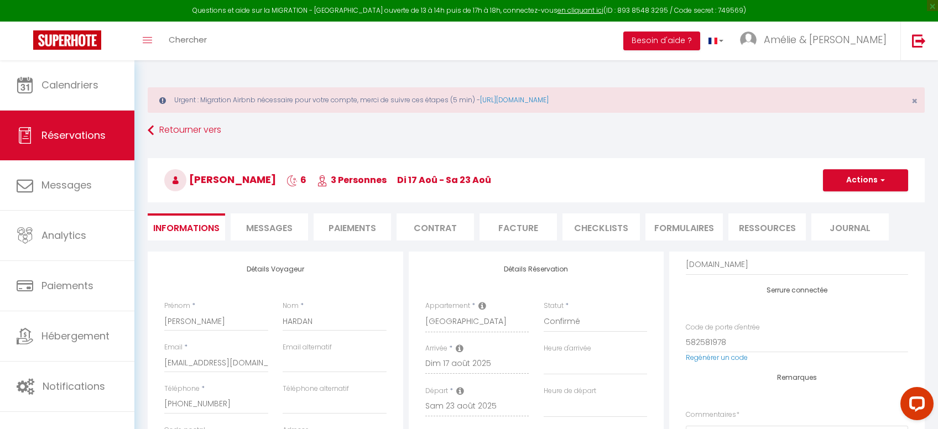
click at [284, 229] on span "Messages" at bounding box center [269, 228] width 46 height 13
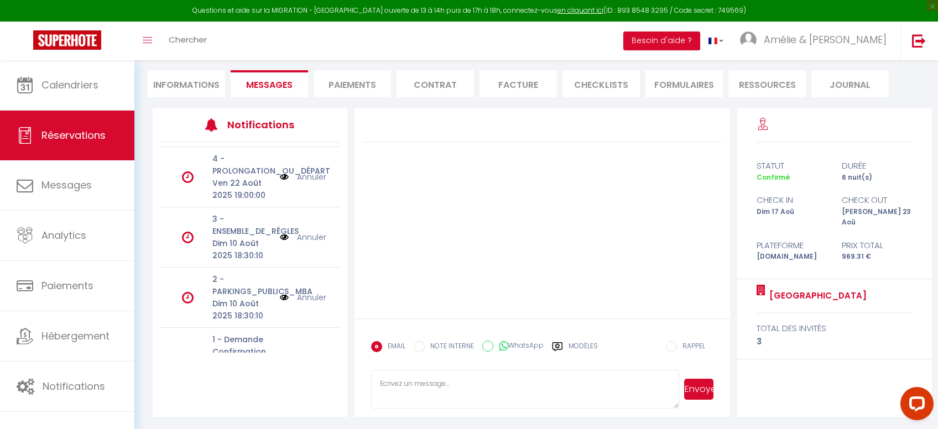
scroll to position [103, 0]
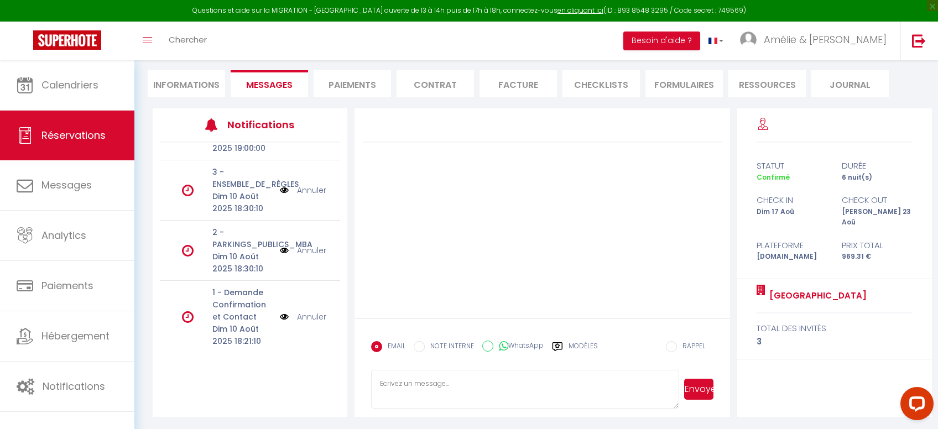
click at [589, 341] on label "Modèles" at bounding box center [582, 350] width 29 height 19
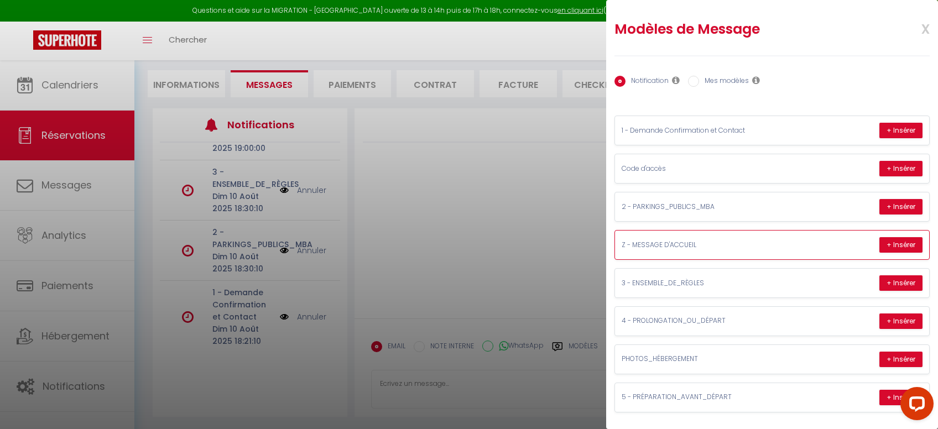
click at [824, 245] on div "Z - MESSAGE D'ACCUEIL + Insérer" at bounding box center [772, 245] width 314 height 29
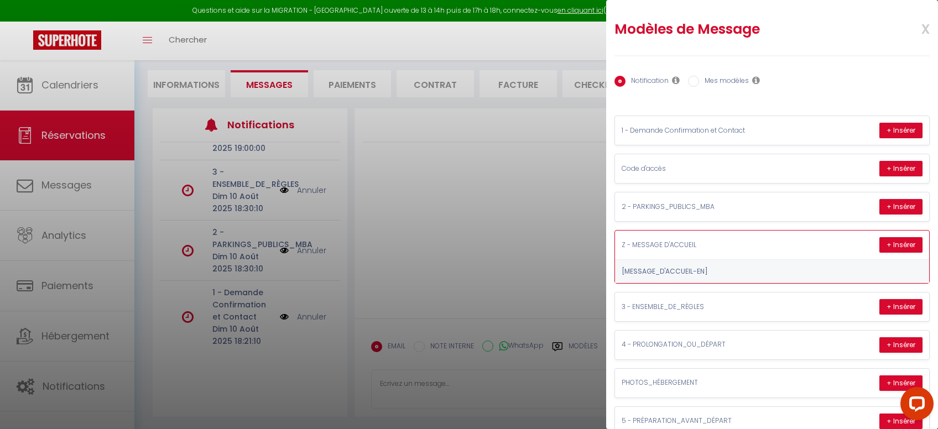
click at [824, 245] on div "Z - MESSAGE D'ACCUEIL + Insérer" at bounding box center [772, 245] width 314 height 29
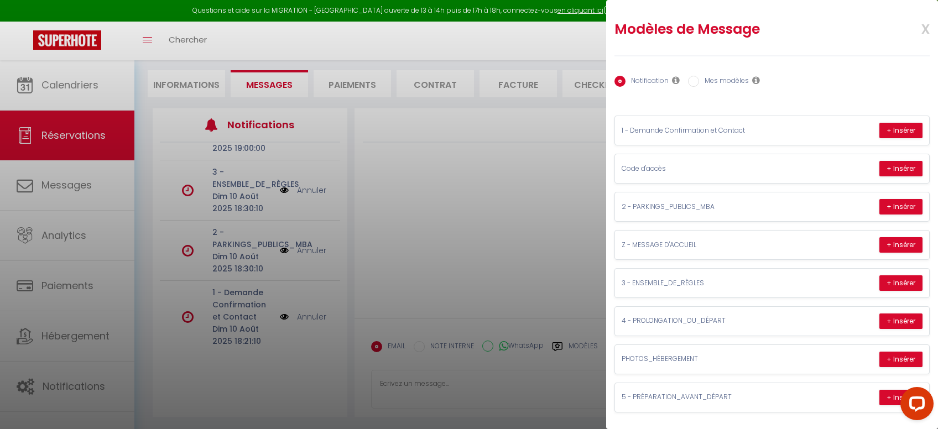
click at [513, 41] on div at bounding box center [469, 214] width 938 height 429
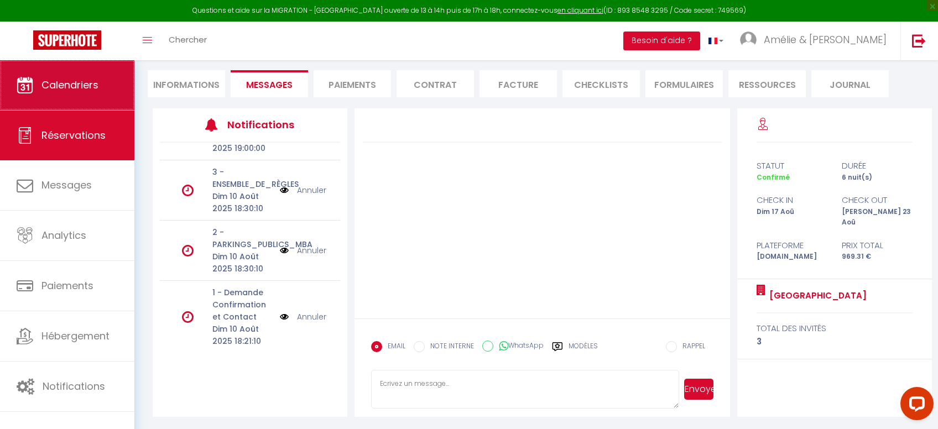
click at [77, 86] on span "Calendriers" at bounding box center [69, 85] width 57 height 14
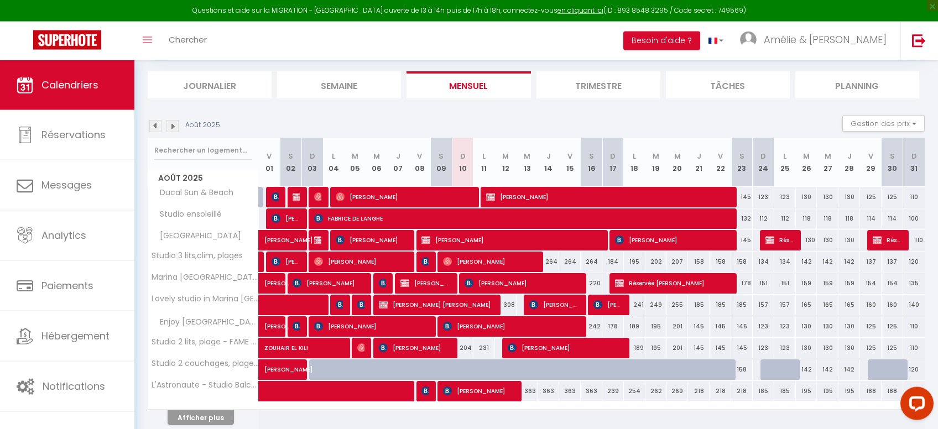
scroll to position [117, 0]
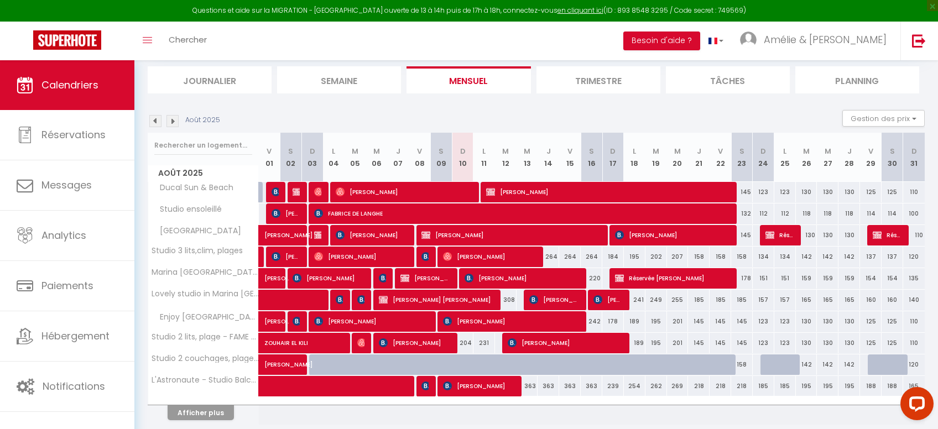
click at [648, 272] on span "Réservée [PERSON_NAME]" at bounding box center [672, 278] width 115 height 21
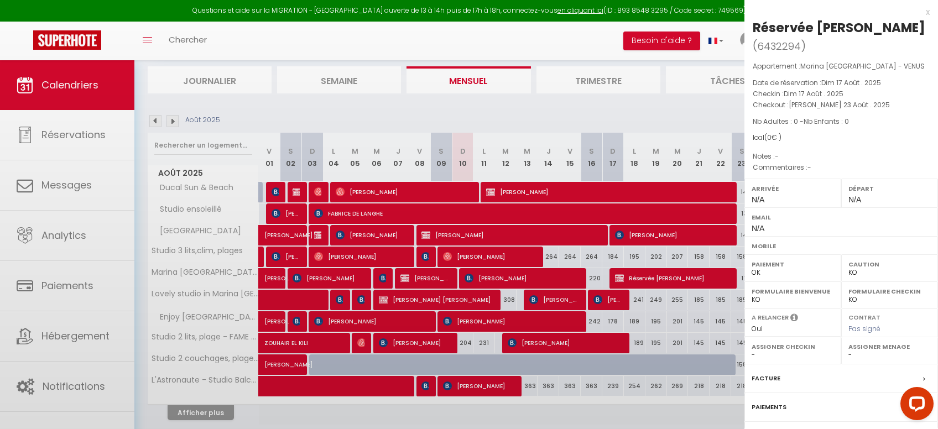
scroll to position [85, 0]
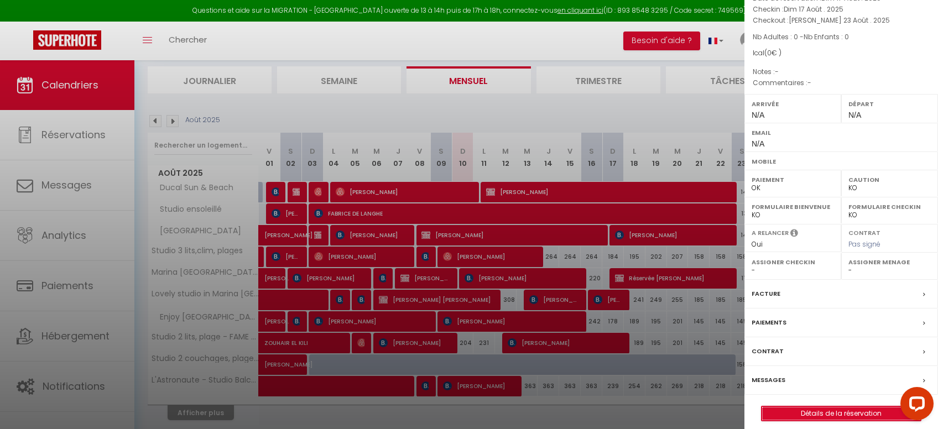
click at [844, 411] on link "Détails de la réservation" at bounding box center [840, 413] width 159 height 14
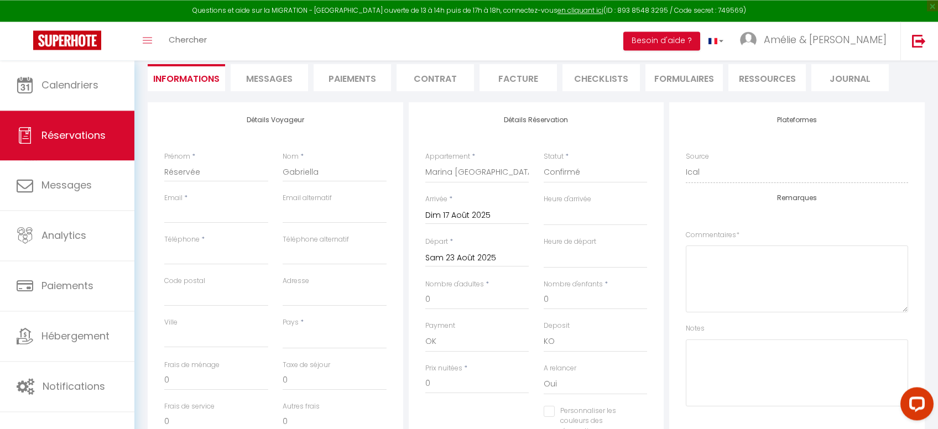
scroll to position [176, 0]
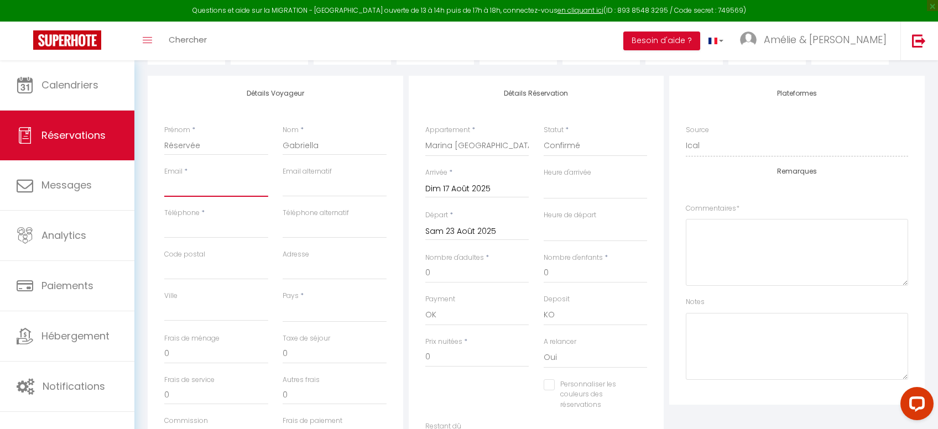
click at [190, 192] on input "Email client" at bounding box center [216, 187] width 104 height 20
paste input "[EMAIL_ADDRESS][DOMAIN_NAME]"
drag, startPoint x: 200, startPoint y: 146, endPoint x: 150, endPoint y: 146, distance: 50.3
click at [164, 146] on input "Réservée" at bounding box center [216, 145] width 104 height 20
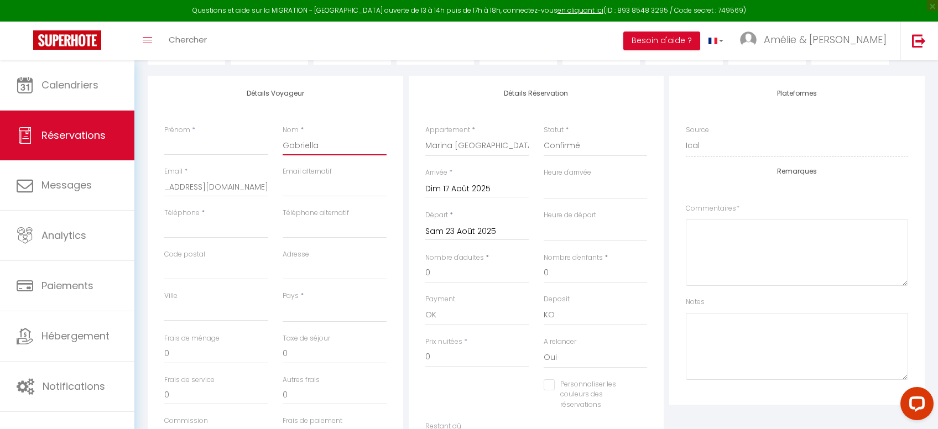
drag, startPoint x: 337, startPoint y: 144, endPoint x: 260, endPoint y: 135, distance: 77.4
click at [282, 135] on input "Gabriella" at bounding box center [334, 145] width 104 height 20
click at [214, 144] on input "Prénom" at bounding box center [216, 145] width 104 height 20
paste input "Gabriella"
click at [327, 145] on input "Nom" at bounding box center [334, 145] width 104 height 20
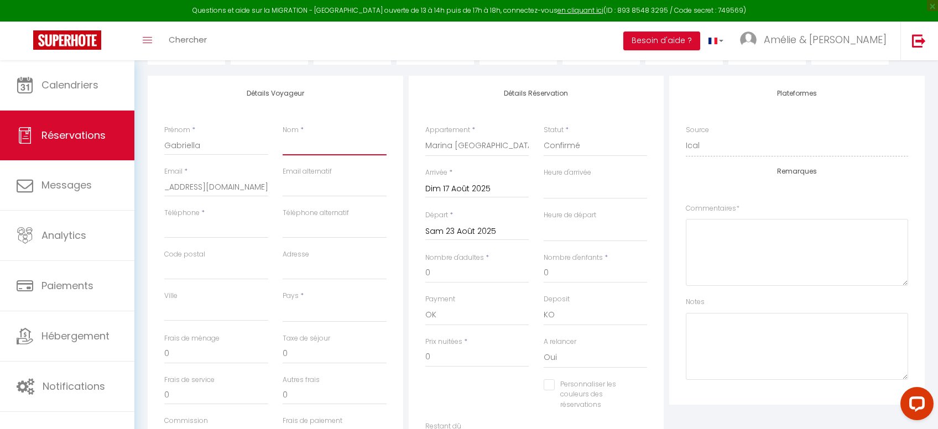
paste input "Colombotto"
click at [217, 234] on input "Téléphone" at bounding box center [216, 228] width 104 height 20
paste input "[PHONE_NUMBER]"
click at [282, 301] on select "[GEOGRAPHIC_DATA] [GEOGRAPHIC_DATA] [GEOGRAPHIC_DATA] [GEOGRAPHIC_DATA] [GEOGRA…" at bounding box center [334, 311] width 104 height 21
click option "[GEOGRAPHIC_DATA]" at bounding box center [0, 0] width 0 height 0
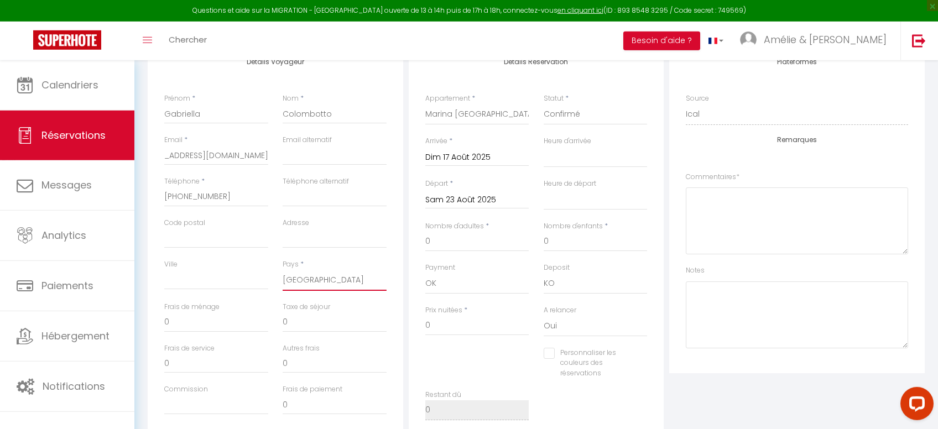
scroll to position [293, 0]
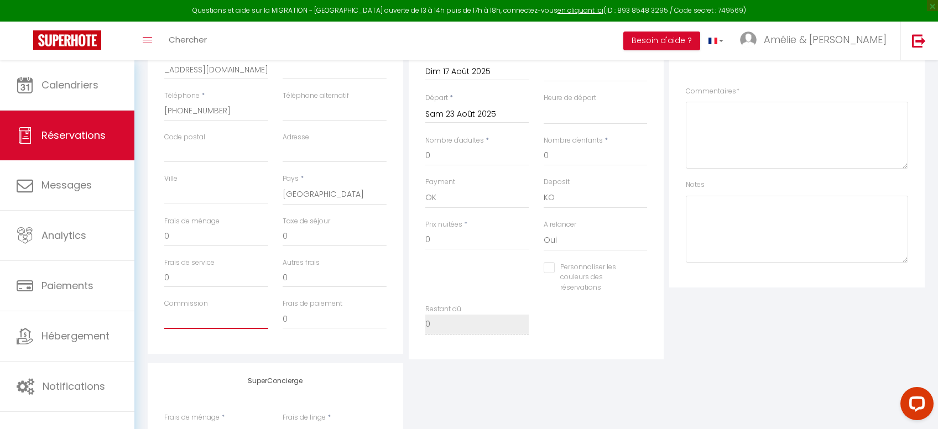
click at [235, 312] on input "Commission" at bounding box center [216, 319] width 104 height 20
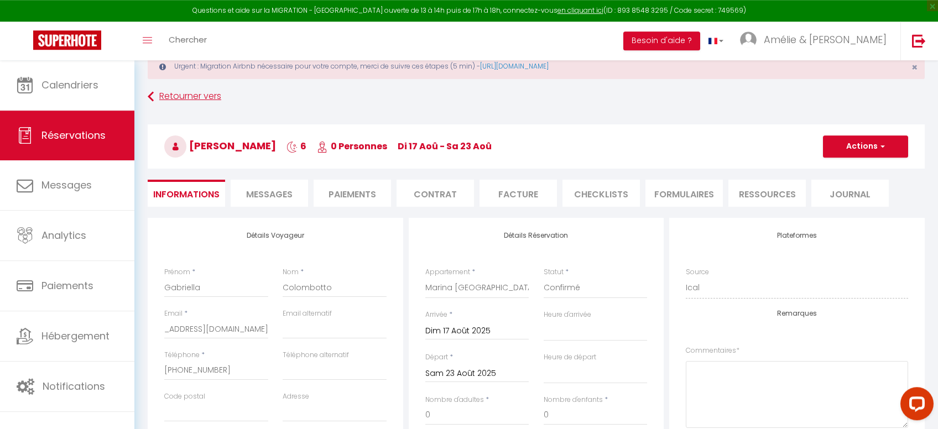
scroll to position [0, 0]
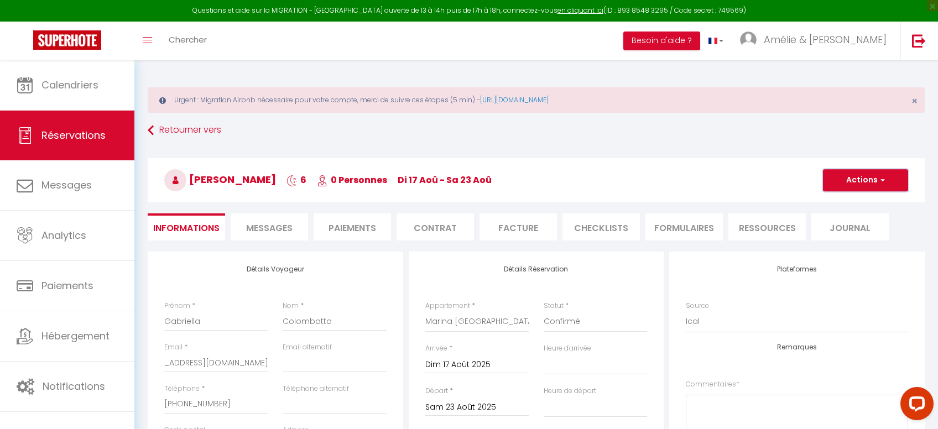
click at [884, 178] on span "button" at bounding box center [880, 180] width 7 height 10
click at [852, 206] on link "Enregistrer" at bounding box center [853, 204] width 87 height 14
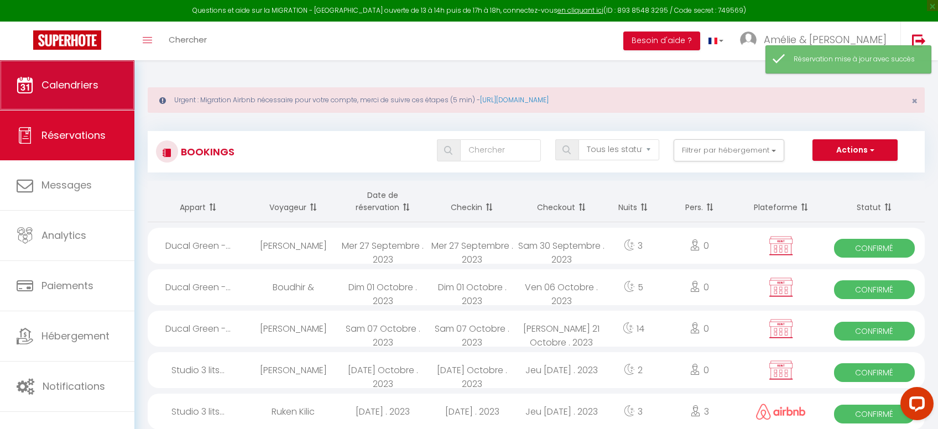
click at [110, 92] on link "Calendriers" at bounding box center [67, 85] width 134 height 50
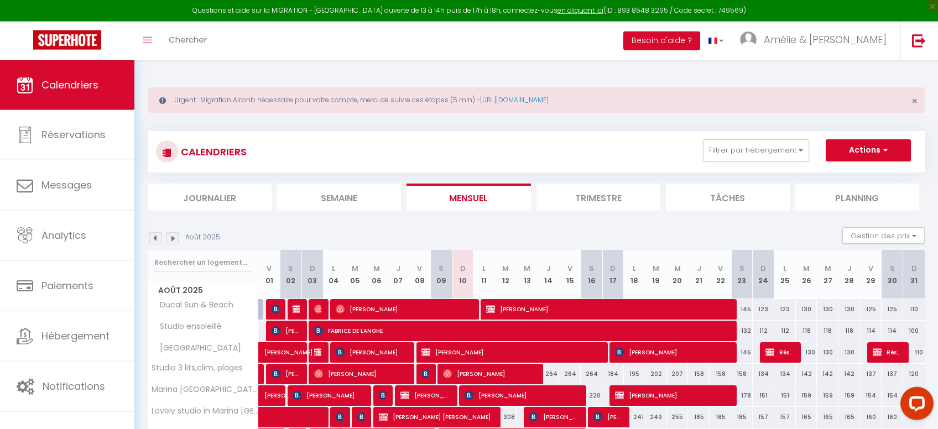
scroll to position [59, 0]
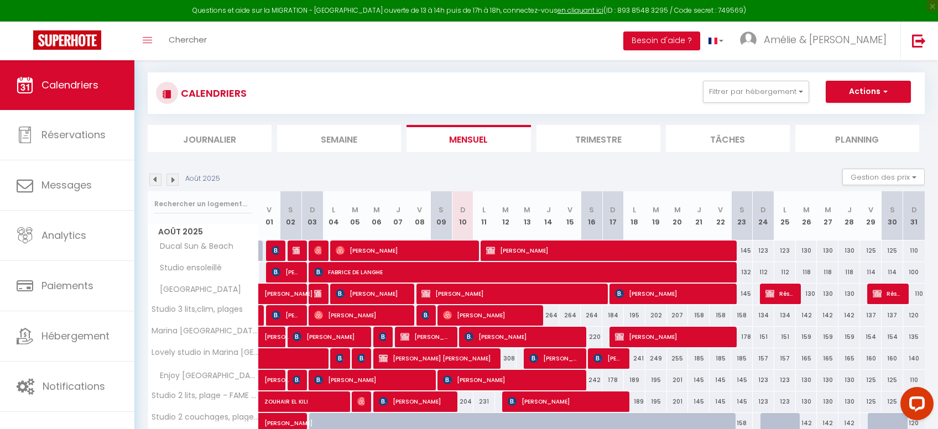
click at [649, 337] on span "[PERSON_NAME]" at bounding box center [672, 336] width 115 height 21
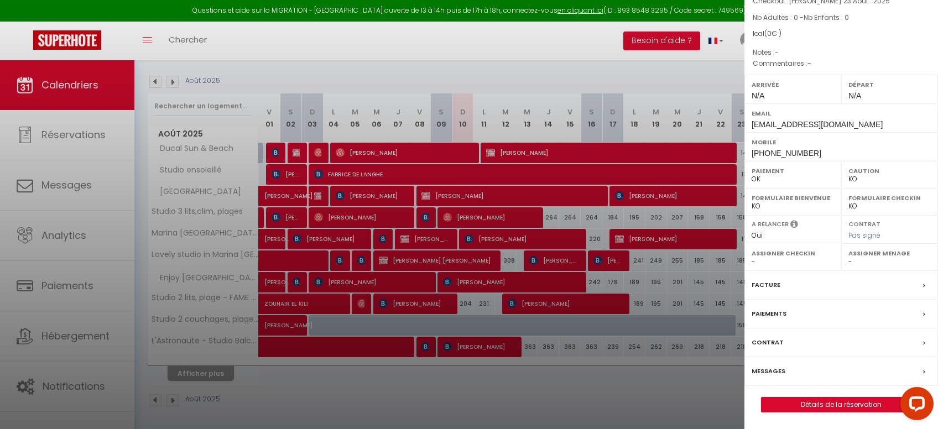
scroll to position [103, 0]
click at [831, 399] on link "Détails de la réservation" at bounding box center [840, 404] width 159 height 14
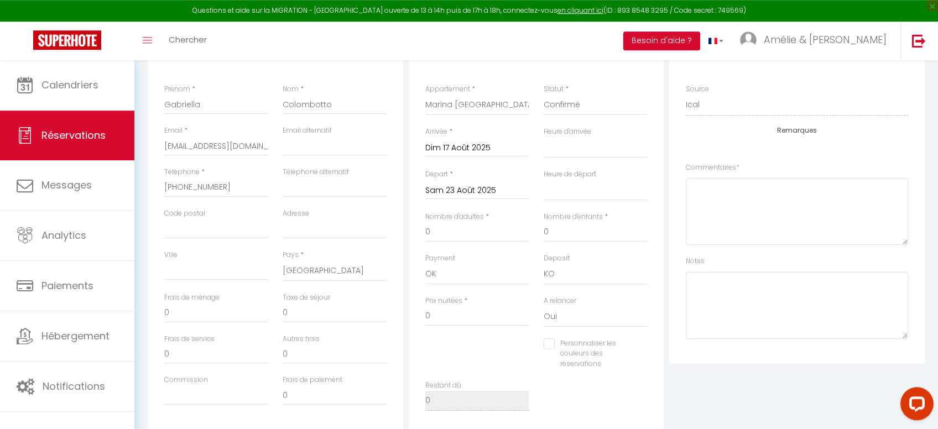
scroll to position [234, 0]
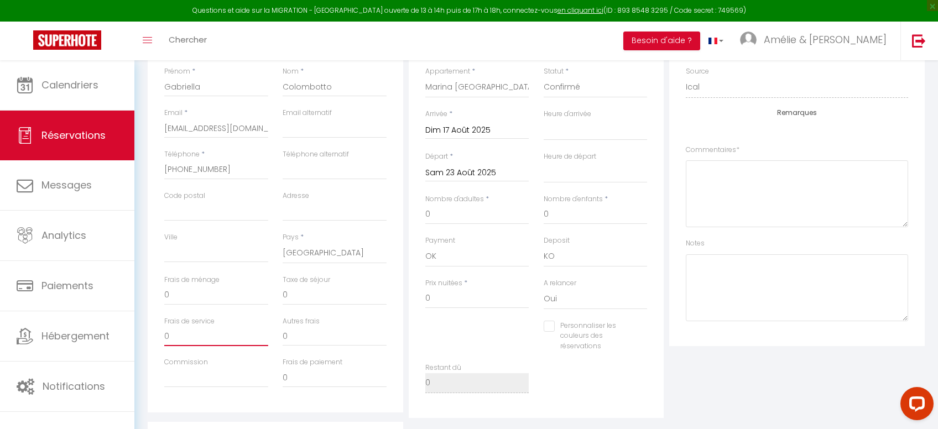
click at [205, 339] on input "0" at bounding box center [216, 336] width 104 height 20
click at [200, 379] on input "Commission" at bounding box center [216, 378] width 104 height 20
click at [307, 292] on input "0" at bounding box center [334, 295] width 104 height 20
click at [184, 287] on input "0" at bounding box center [216, 295] width 104 height 20
click at [211, 376] on input "Commission" at bounding box center [216, 378] width 104 height 20
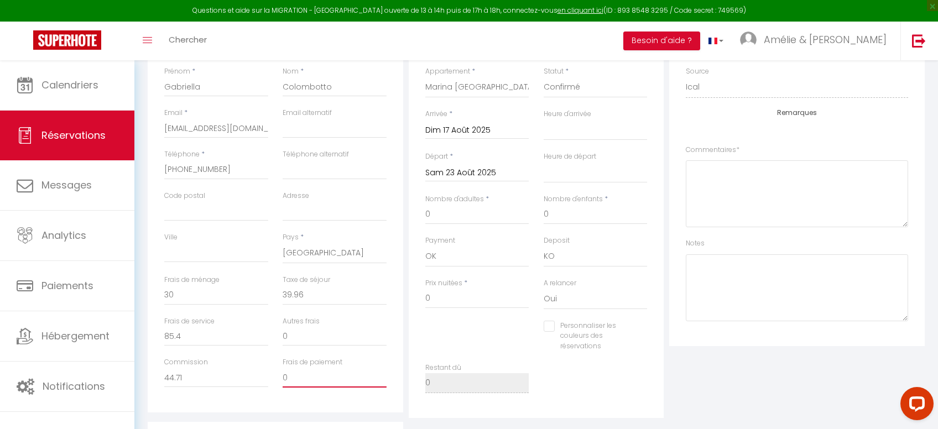
click at [303, 373] on input "0" at bounding box center [334, 378] width 104 height 20
click at [453, 214] on input "0" at bounding box center [477, 215] width 104 height 20
click at [446, 291] on input "0" at bounding box center [477, 299] width 104 height 20
click at [608, 363] on div "Restant dû 0" at bounding box center [536, 383] width 237 height 41
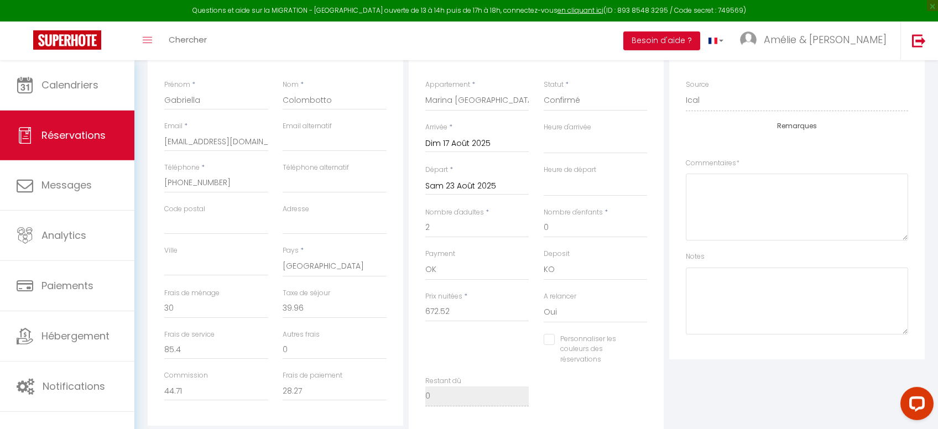
scroll to position [215, 0]
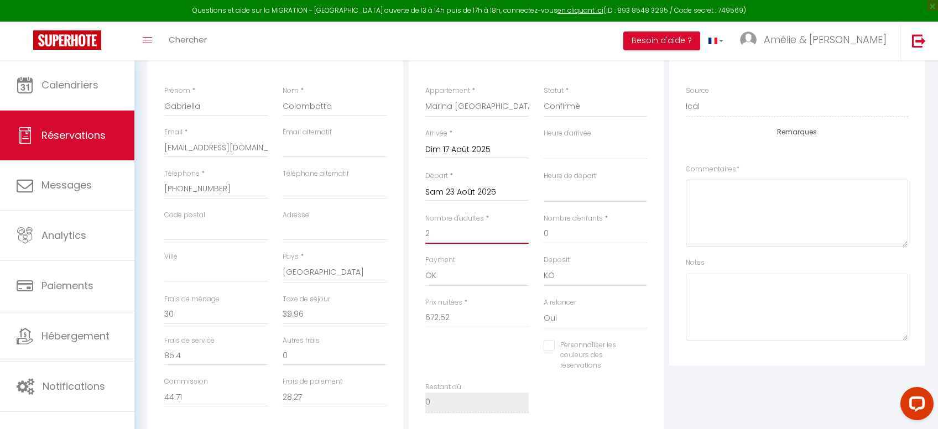
click at [447, 236] on input "2" at bounding box center [477, 234] width 104 height 20
click at [615, 227] on input "0" at bounding box center [595, 234] width 104 height 20
click at [619, 386] on div "Restant dû 0" at bounding box center [536, 402] width 237 height 41
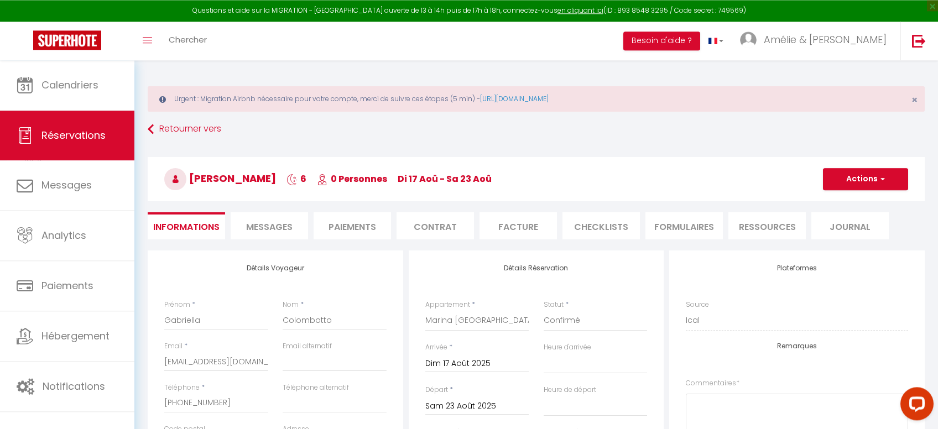
scroll to position [0, 0]
click at [860, 182] on button "Actions" at bounding box center [865, 180] width 85 height 22
click at [844, 201] on link "Enregistrer" at bounding box center [853, 204] width 87 height 14
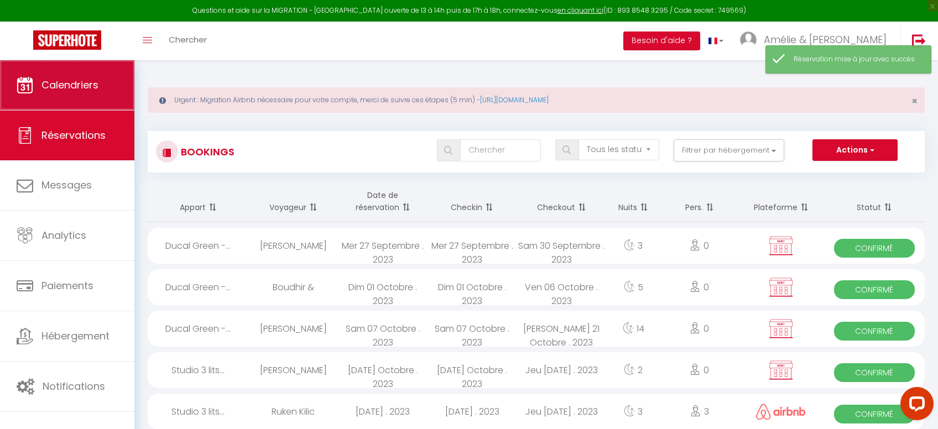
click at [40, 90] on link "Calendriers" at bounding box center [67, 85] width 134 height 50
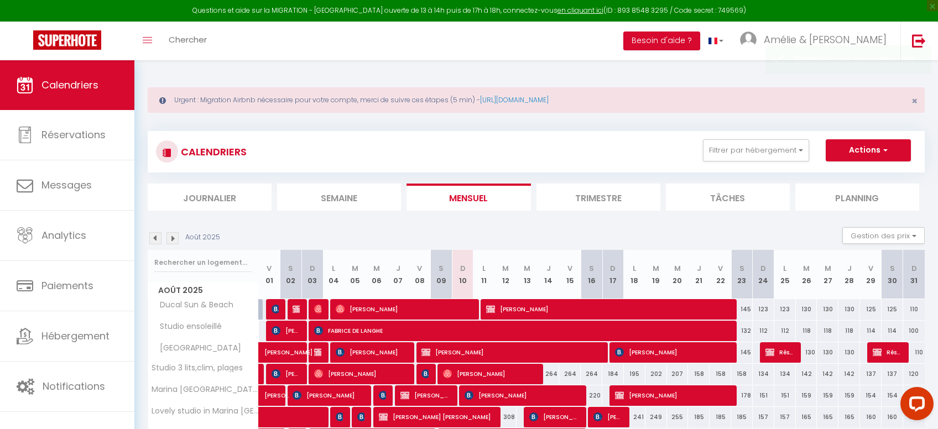
click at [645, 396] on span "[PERSON_NAME]" at bounding box center [672, 395] width 115 height 21
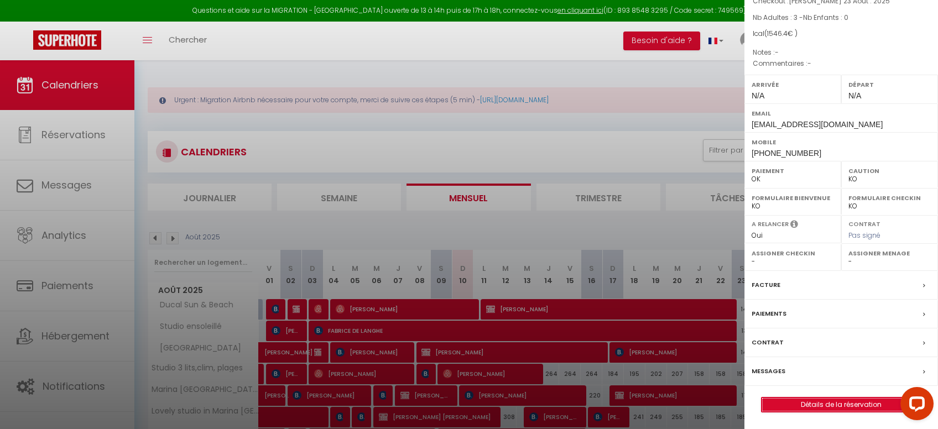
click at [850, 402] on link "Détails de la réservation" at bounding box center [840, 404] width 159 height 14
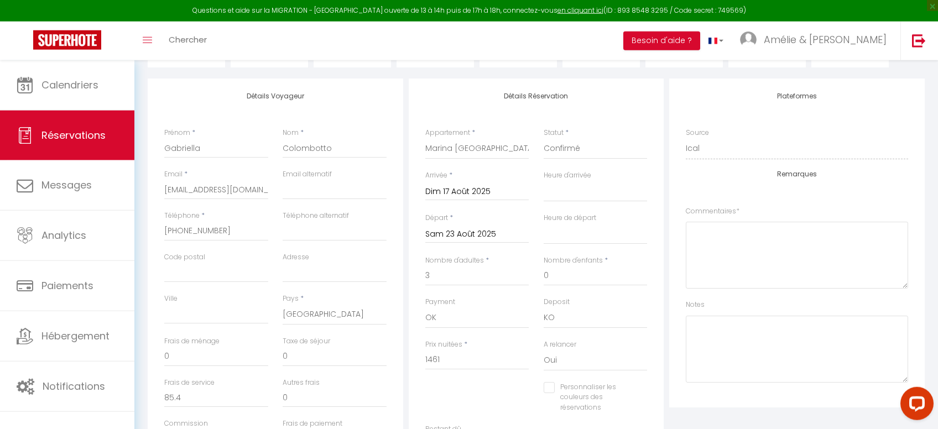
scroll to position [156, 0]
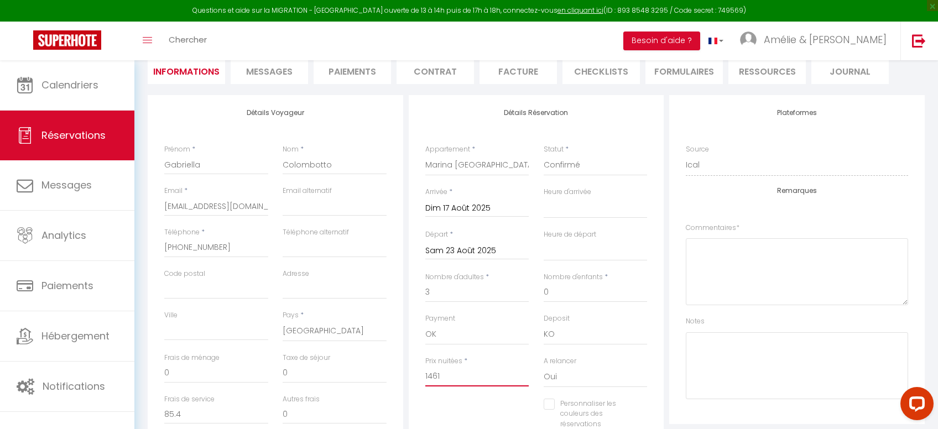
drag, startPoint x: 446, startPoint y: 371, endPoint x: 400, endPoint y: 362, distance: 47.4
click at [425, 366] on input "1461" at bounding box center [477, 376] width 104 height 20
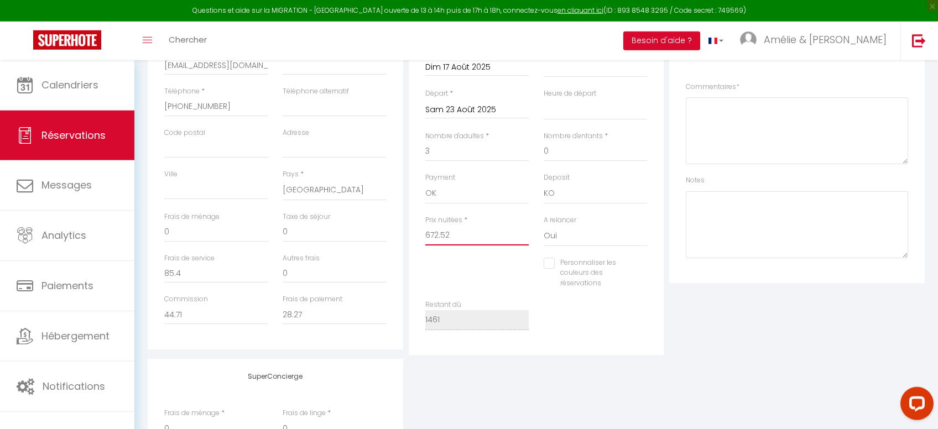
scroll to position [274, 0]
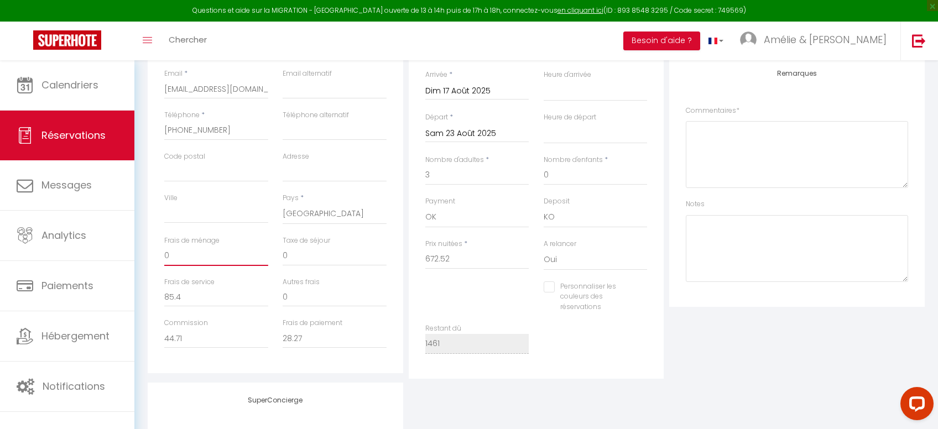
click at [211, 258] on input "0" at bounding box center [216, 256] width 104 height 20
click at [291, 258] on input "0" at bounding box center [334, 256] width 104 height 20
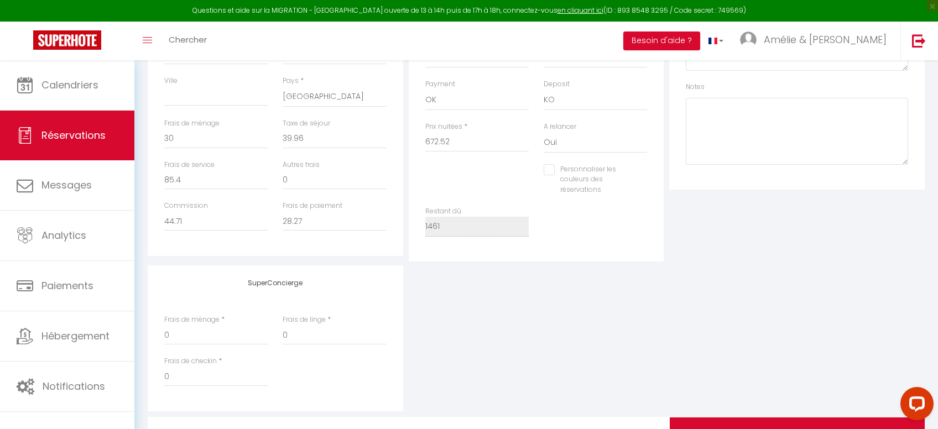
click at [675, 308] on div "SuperConcierge Frais de ménage * 0 Frais de linge * 0 Frais de checkin * 0" at bounding box center [536, 338] width 782 height 146
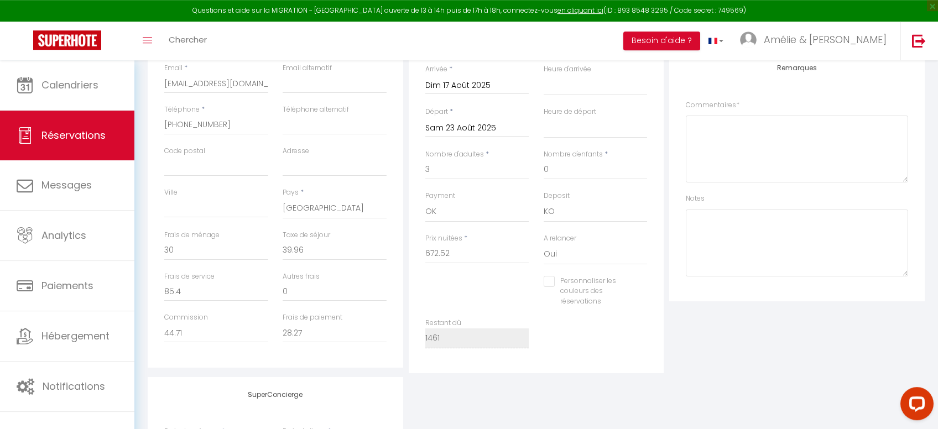
scroll to position [98, 0]
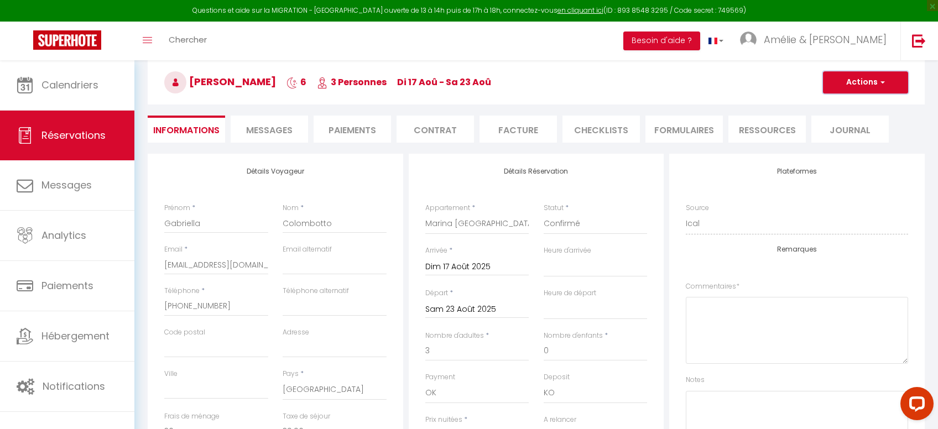
click at [889, 86] on button "Actions" at bounding box center [865, 82] width 85 height 22
click at [855, 104] on link "Enregistrer" at bounding box center [853, 106] width 87 height 14
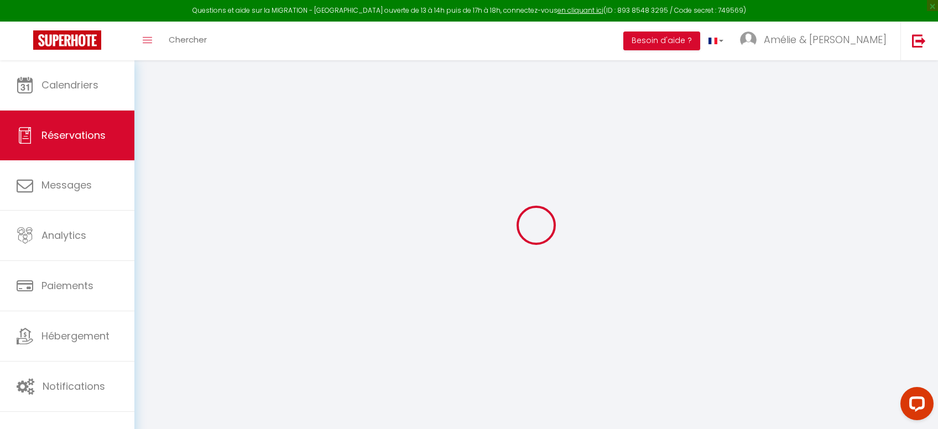
scroll to position [60, 0]
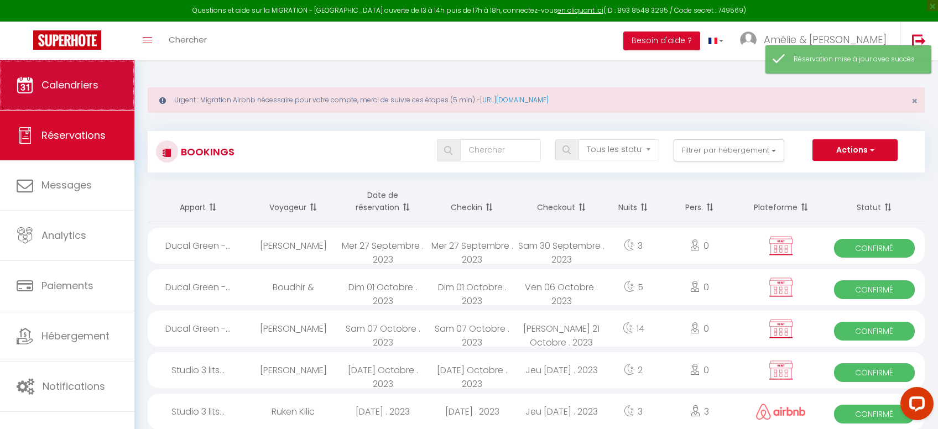
click at [69, 107] on link "Calendriers" at bounding box center [67, 85] width 134 height 50
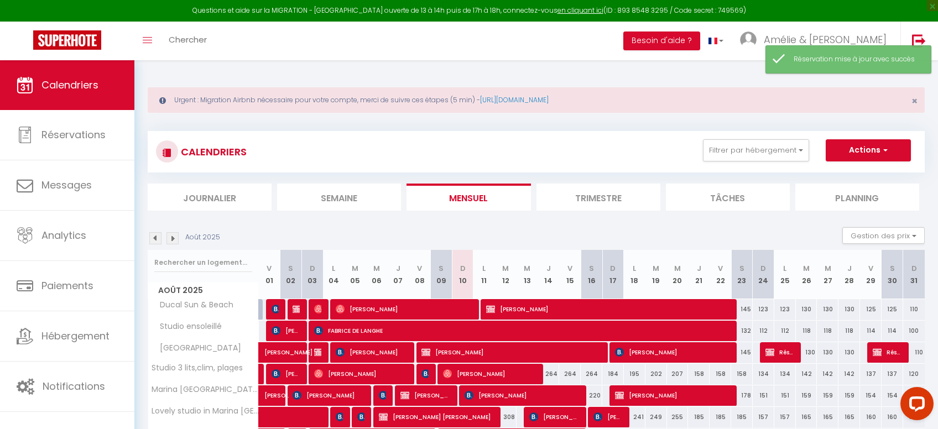
click at [651, 399] on span "[PERSON_NAME]" at bounding box center [672, 395] width 115 height 21
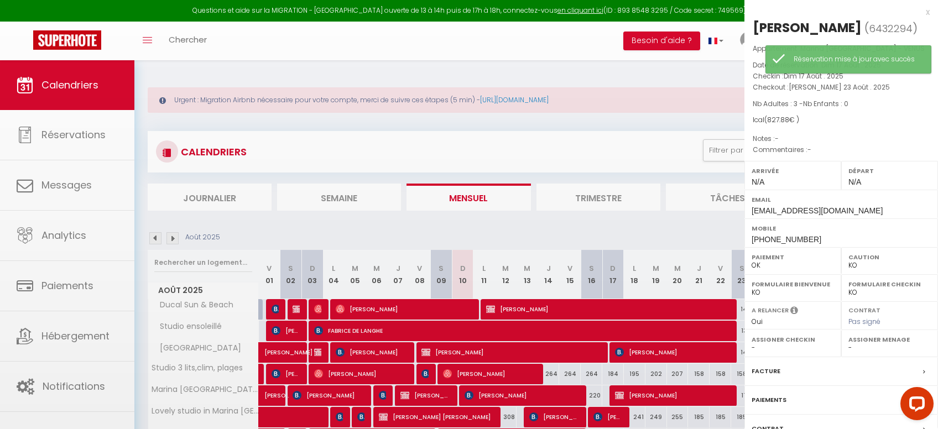
scroll to position [103, 0]
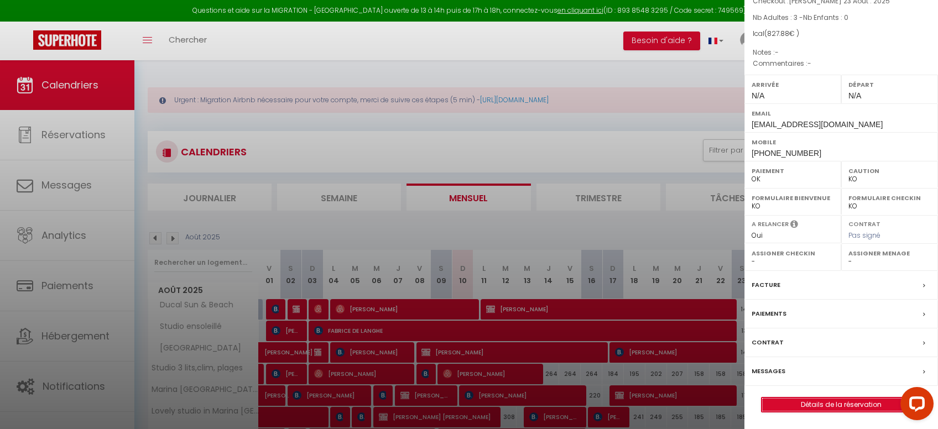
click at [830, 402] on link "Détails de la réservation" at bounding box center [840, 404] width 159 height 14
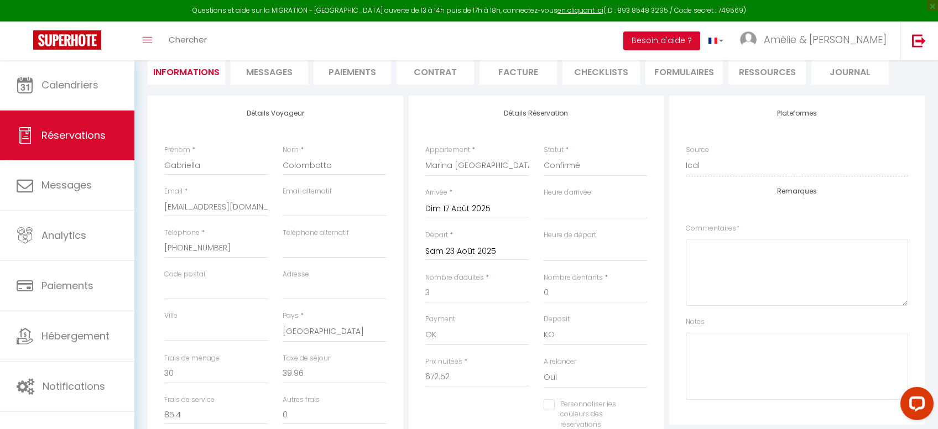
scroll to position [156, 0]
click at [282, 62] on li "Messages" at bounding box center [269, 70] width 77 height 27
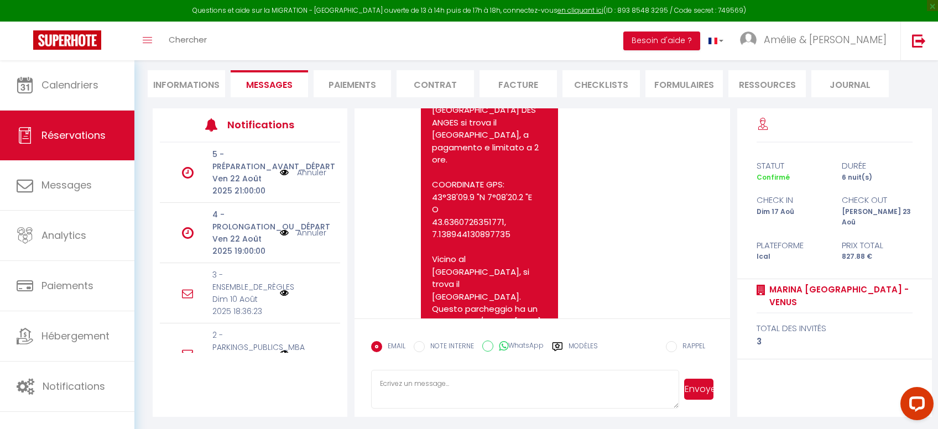
scroll to position [5183, 0]
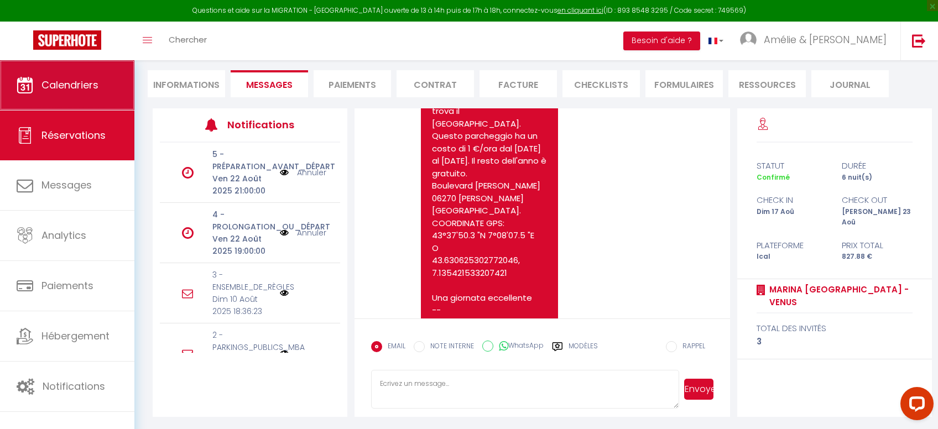
click at [104, 96] on link "Calendriers" at bounding box center [67, 85] width 134 height 50
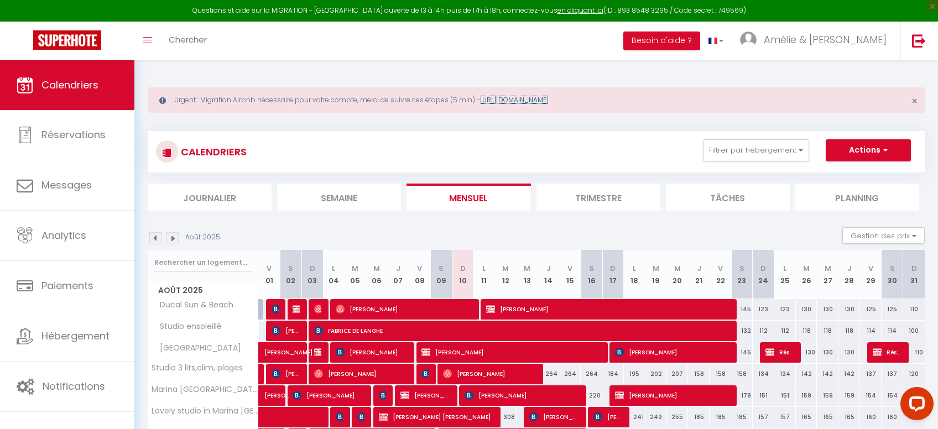
click at [548, 98] on link "[URL][DOMAIN_NAME]" at bounding box center [514, 99] width 69 height 9
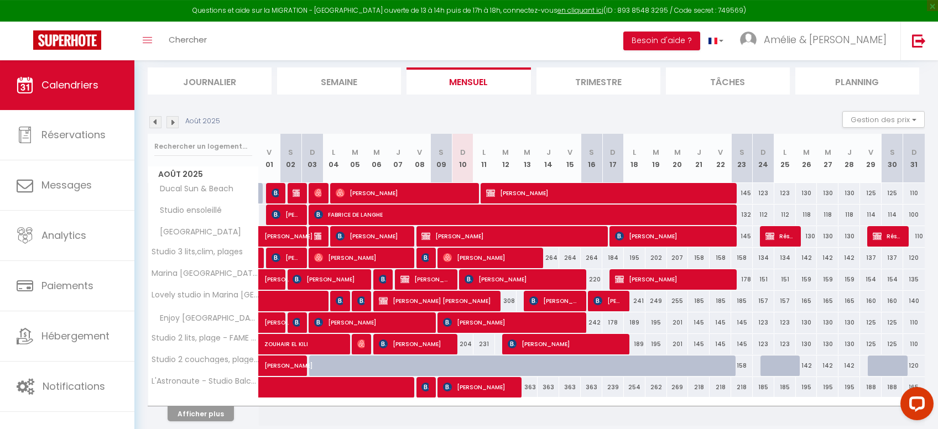
scroll to position [117, 0]
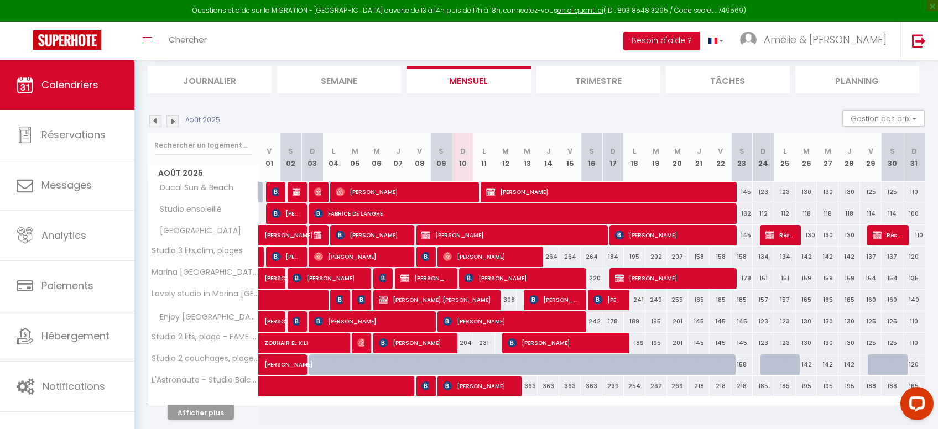
click at [519, 191] on span "[PERSON_NAME]" at bounding box center [608, 191] width 244 height 21
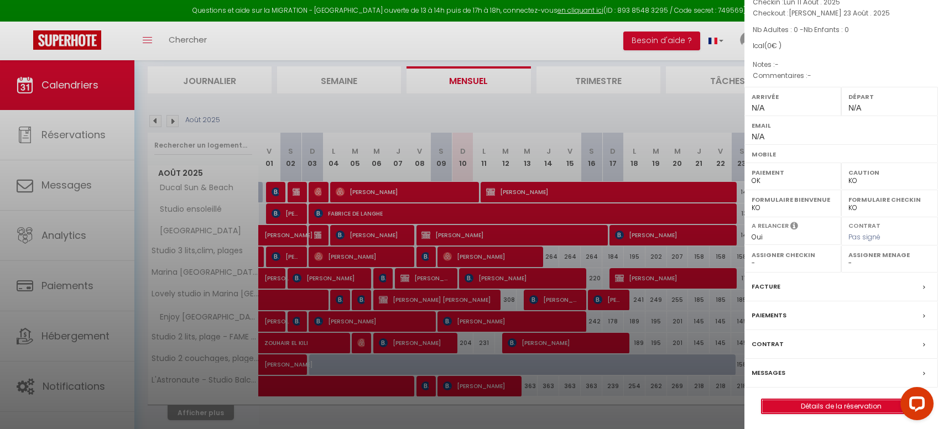
click at [809, 404] on link "Détails de la réservation" at bounding box center [840, 406] width 159 height 14
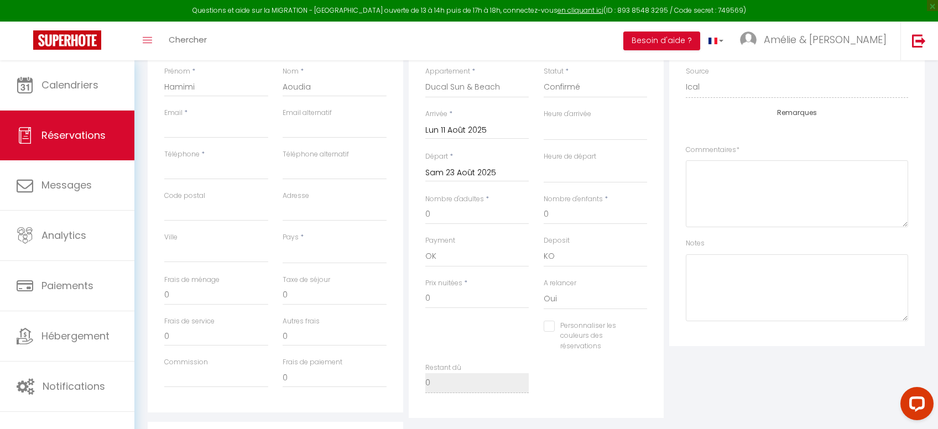
scroll to position [176, 0]
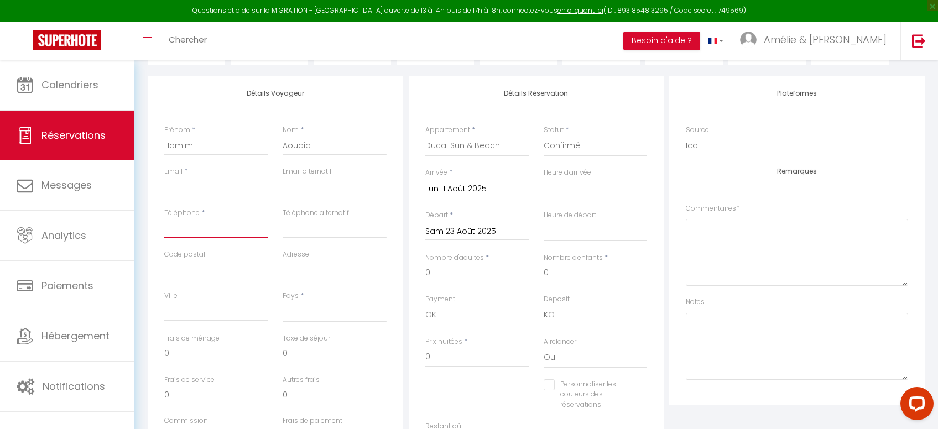
click at [196, 227] on input "Téléphone" at bounding box center [216, 228] width 104 height 20
click at [192, 184] on input "Email client" at bounding box center [216, 187] width 104 height 20
paste input "[EMAIL_ADDRESS][DOMAIN_NAME]"
click at [172, 187] on input "[EMAIL_ADDRESS][DOMAIN_NAME]" at bounding box center [216, 187] width 104 height 20
click at [199, 228] on input "Téléphone" at bounding box center [216, 228] width 104 height 20
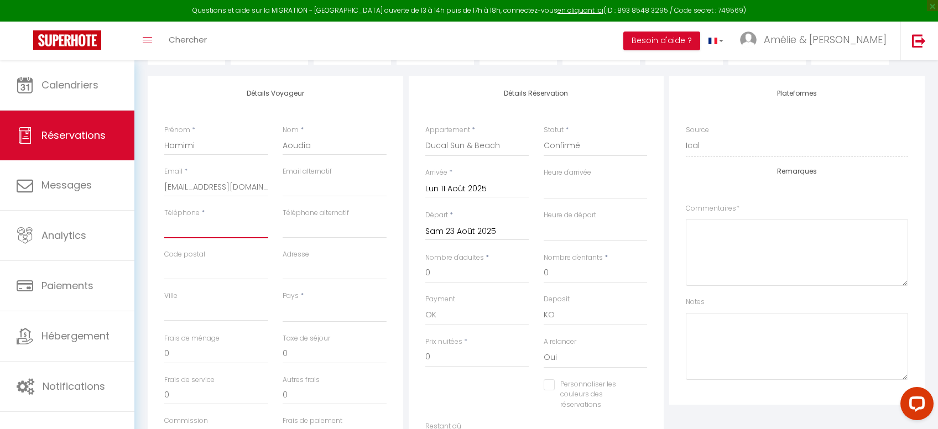
paste input "[PHONE_NUMBER]"
click at [282, 301] on select "[GEOGRAPHIC_DATA] [GEOGRAPHIC_DATA] [GEOGRAPHIC_DATA] [GEOGRAPHIC_DATA] [GEOGRA…" at bounding box center [334, 311] width 104 height 21
click at [309, 308] on select "[GEOGRAPHIC_DATA] [GEOGRAPHIC_DATA] [GEOGRAPHIC_DATA] [GEOGRAPHIC_DATA] [GEOGRA…" at bounding box center [334, 311] width 104 height 21
click option "[GEOGRAPHIC_DATA]" at bounding box center [0, 0] width 0 height 0
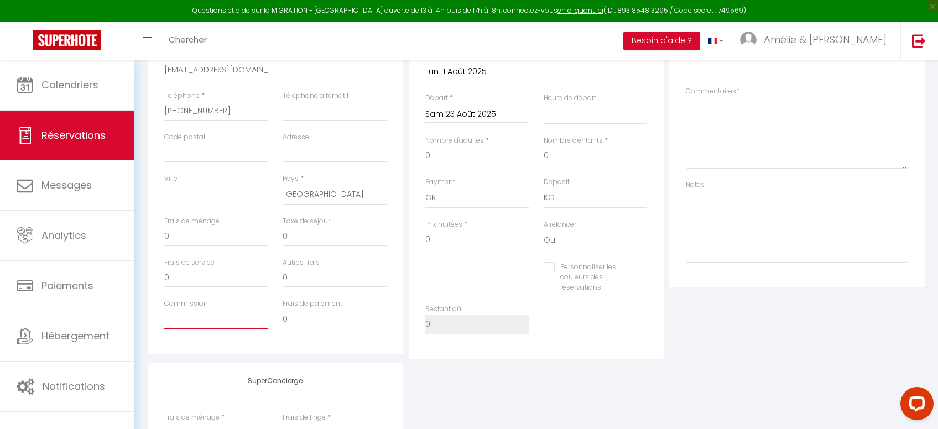
click at [199, 317] on input "Commission" at bounding box center [216, 319] width 104 height 20
click at [307, 237] on input "0" at bounding box center [334, 237] width 104 height 20
click at [174, 326] on input "Commission" at bounding box center [216, 319] width 104 height 20
click at [206, 238] on input "0" at bounding box center [216, 237] width 104 height 20
click at [446, 240] on input "0" at bounding box center [477, 240] width 104 height 20
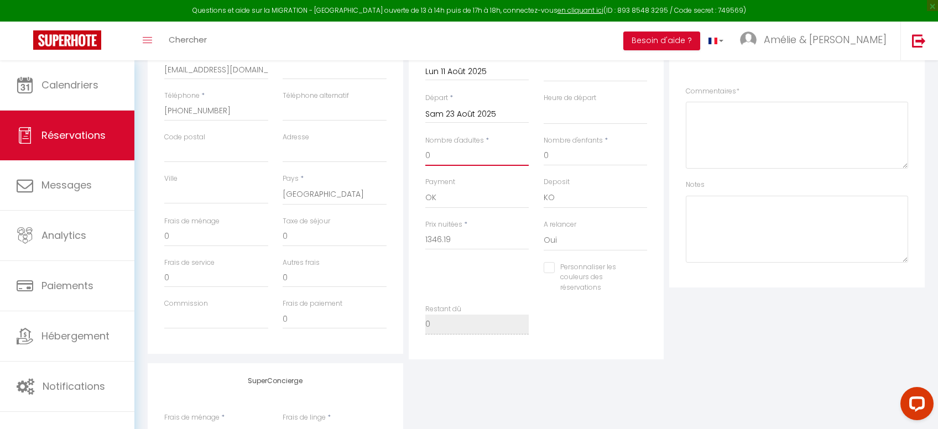
click at [447, 164] on input "0" at bounding box center [477, 156] width 104 height 20
click at [562, 157] on input "0" at bounding box center [595, 156] width 104 height 20
click at [455, 243] on input "2534" at bounding box center [477, 240] width 104 height 20
drag, startPoint x: 459, startPoint y: 240, endPoint x: 412, endPoint y: 232, distance: 47.3
click at [425, 231] on input "2534" at bounding box center [477, 240] width 104 height 20
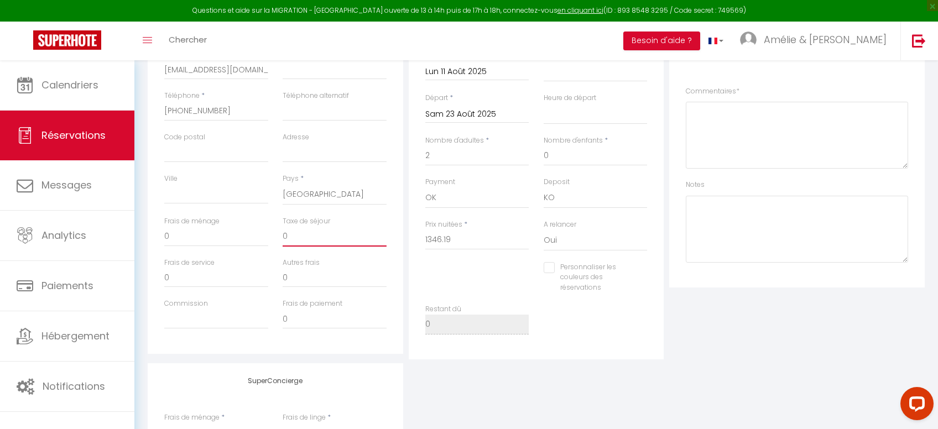
click at [315, 240] on input "0" at bounding box center [334, 237] width 104 height 20
click at [205, 233] on input "0" at bounding box center [216, 237] width 104 height 20
click at [201, 318] on input "Commission" at bounding box center [216, 319] width 104 height 20
click at [677, 341] on div "Plateformes Source Direct [DOMAIN_NAME] [DOMAIN_NAME] Chalet montagne Expedia G…" at bounding box center [796, 159] width 261 height 401
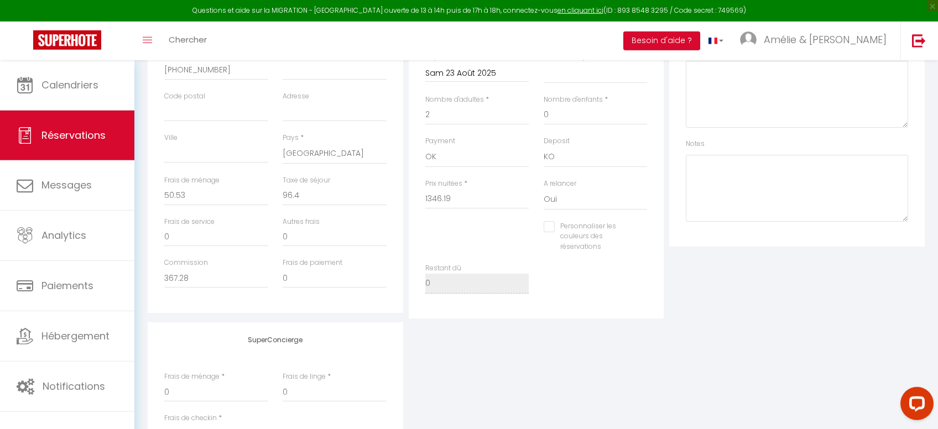
scroll to position [332, 0]
click at [543, 148] on select "OK KO" at bounding box center [595, 158] width 104 height 21
click option "OK" at bounding box center [0, 0] width 0 height 0
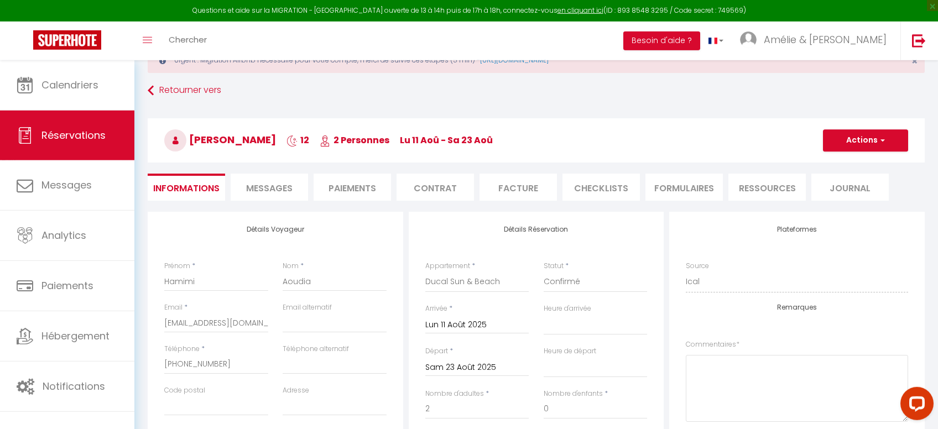
scroll to position [39, 0]
click at [865, 142] on button "Actions" at bounding box center [865, 141] width 85 height 22
click at [857, 170] on link "Enregistrer" at bounding box center [853, 165] width 87 height 14
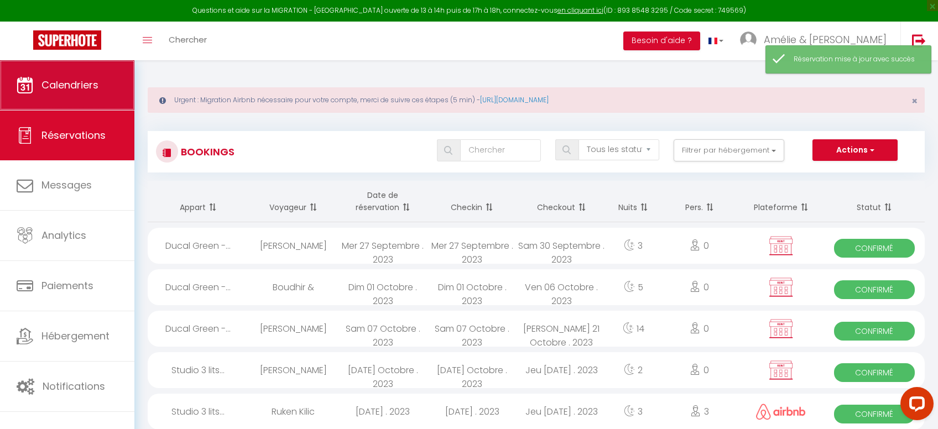
click at [100, 87] on link "Calendriers" at bounding box center [67, 85] width 134 height 50
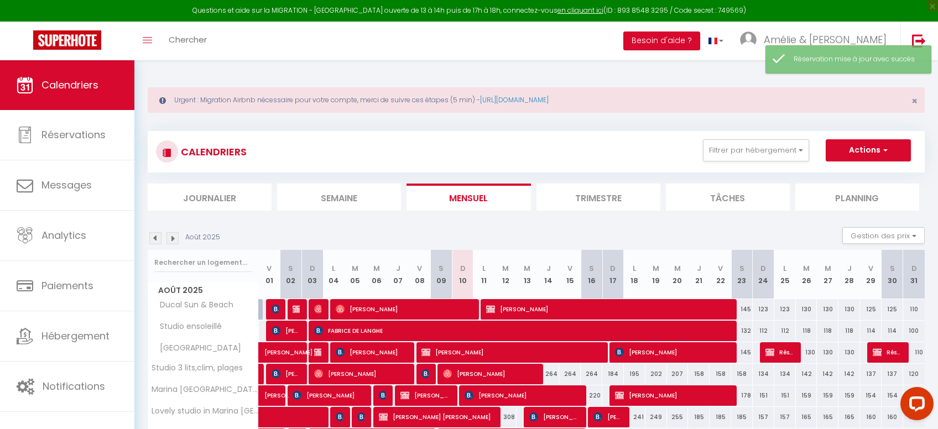
scroll to position [117, 0]
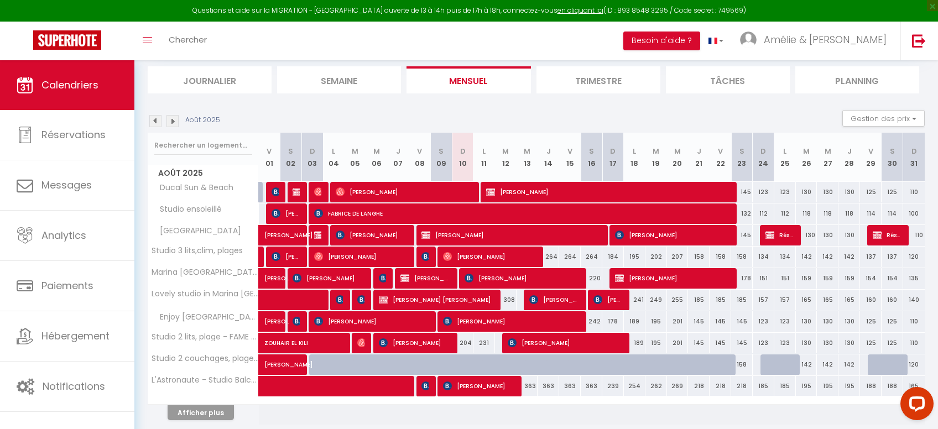
click at [513, 186] on span "[PERSON_NAME]" at bounding box center [608, 191] width 244 height 21
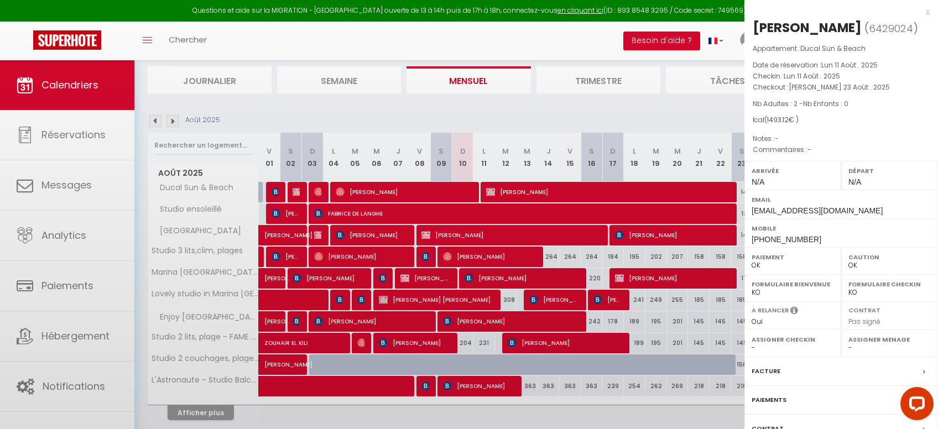
scroll to position [74, 0]
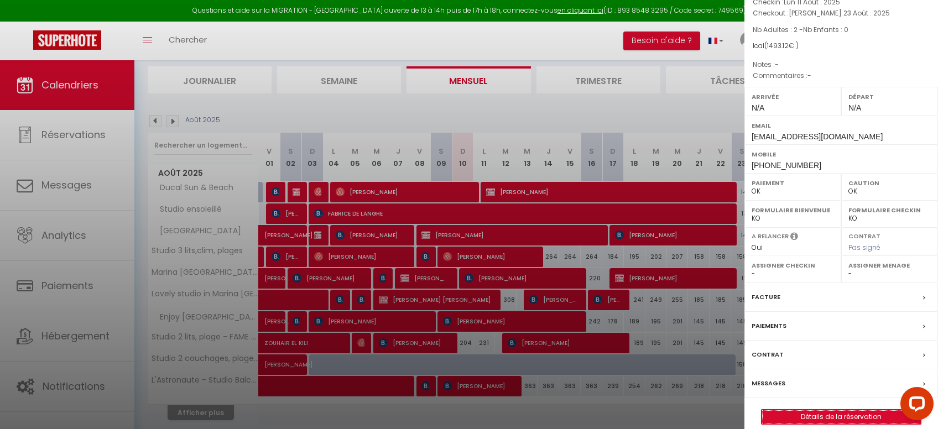
click at [841, 410] on link "Détails de la réservation" at bounding box center [840, 417] width 159 height 14
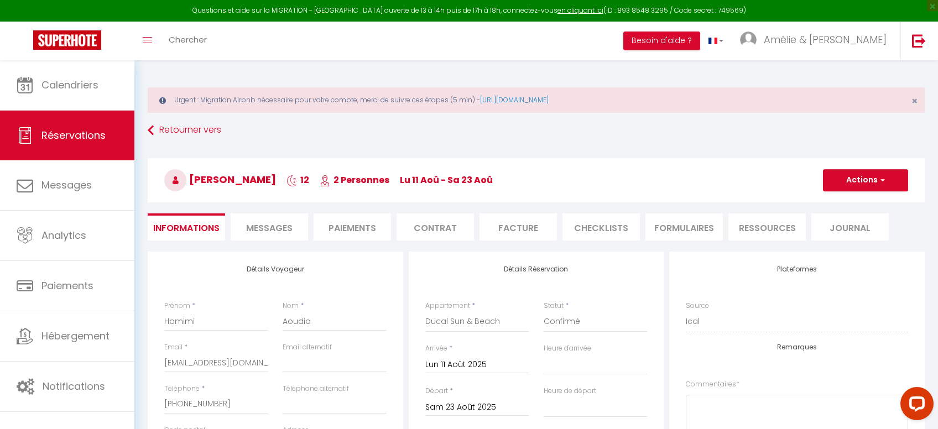
click at [305, 240] on div "Retourner vers [GEOGRAPHIC_DATA][PERSON_NAME] 12 2 Personnes lu 11 Aoû - sa 23 …" at bounding box center [535, 186] width 791 height 131
click at [254, 221] on li "Messages" at bounding box center [269, 226] width 77 height 27
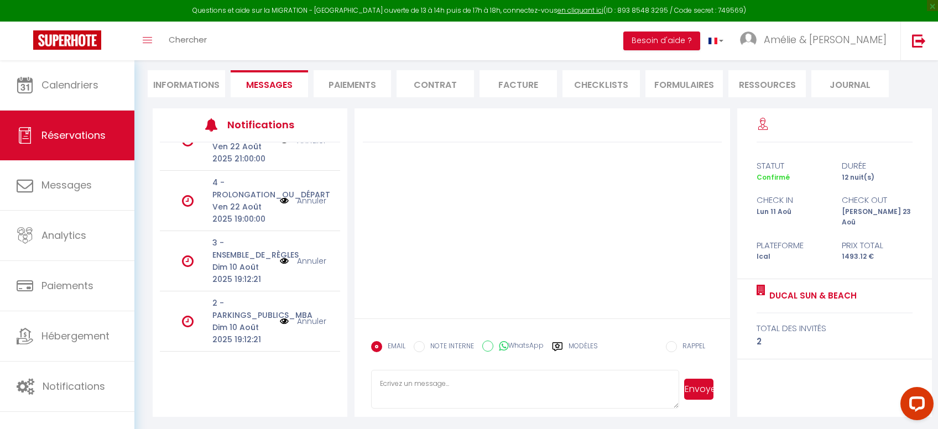
scroll to position [56, 0]
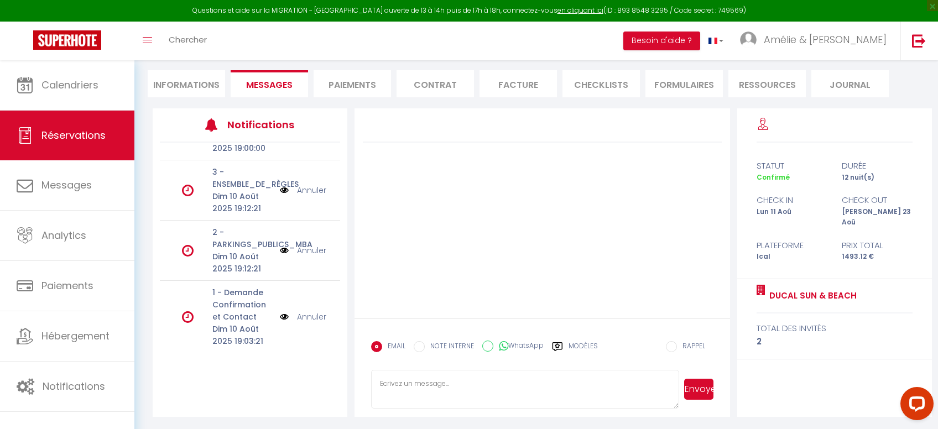
click at [310, 313] on link "Annuler" at bounding box center [311, 317] width 29 height 12
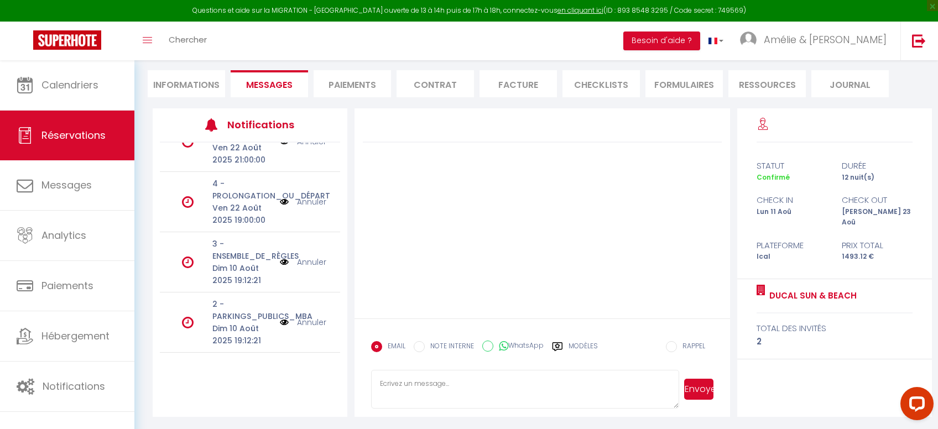
click at [181, 86] on li "Informations" at bounding box center [186, 83] width 77 height 27
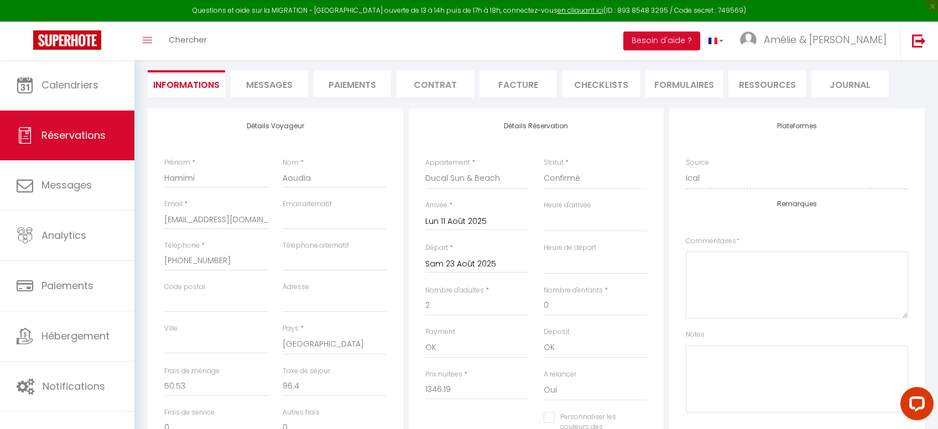
click at [282, 90] on span "Messages" at bounding box center [269, 84] width 46 height 13
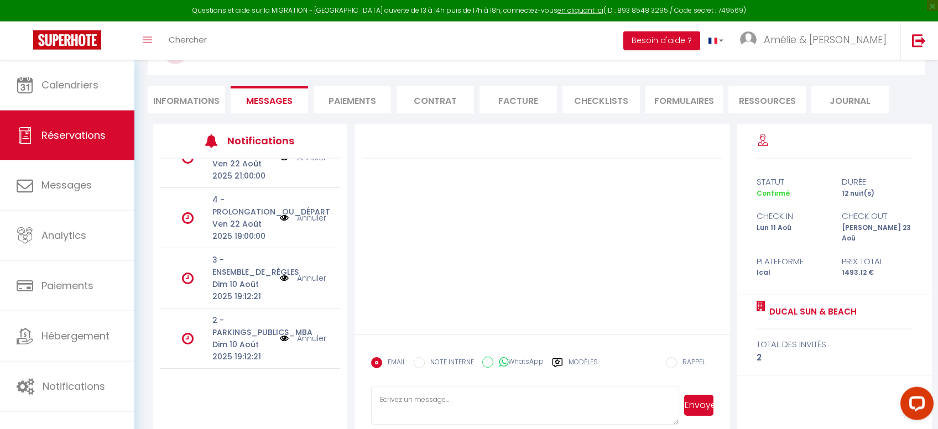
scroll to position [143, 0]
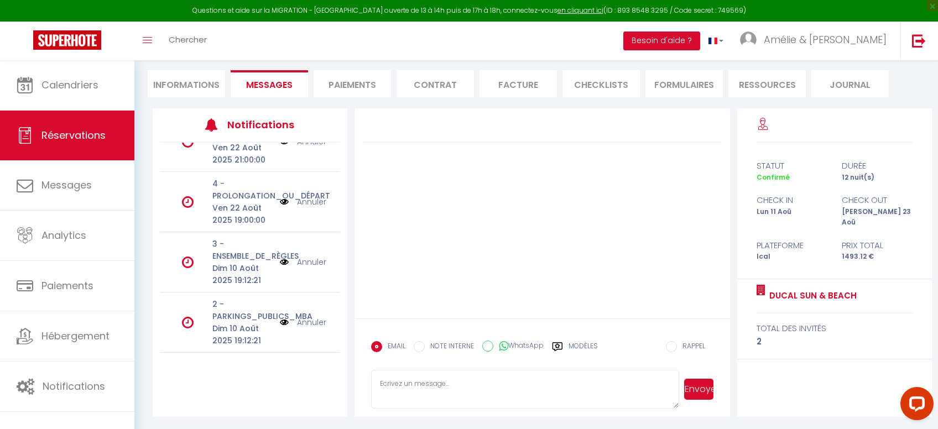
click at [177, 88] on li "Informations" at bounding box center [186, 83] width 77 height 27
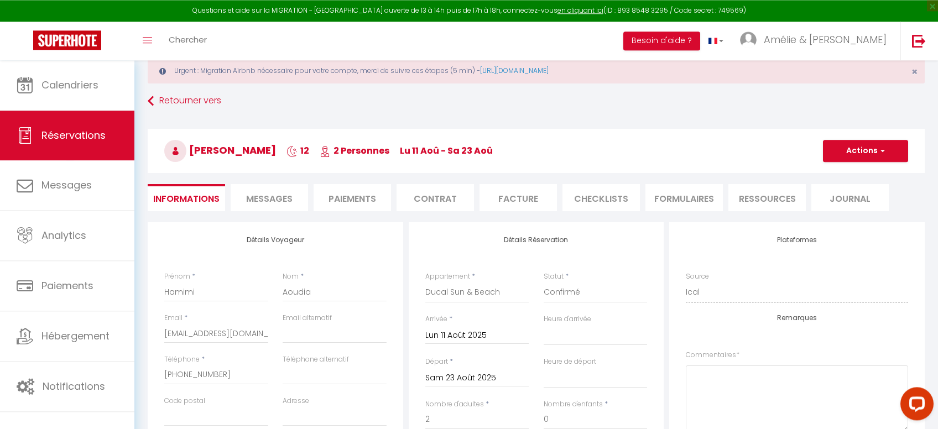
scroll to position [26, 0]
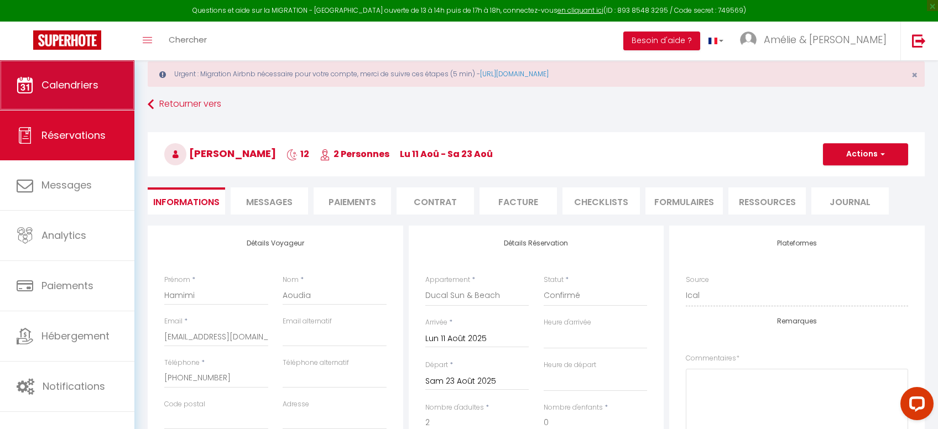
click at [77, 76] on link "Calendriers" at bounding box center [67, 85] width 134 height 50
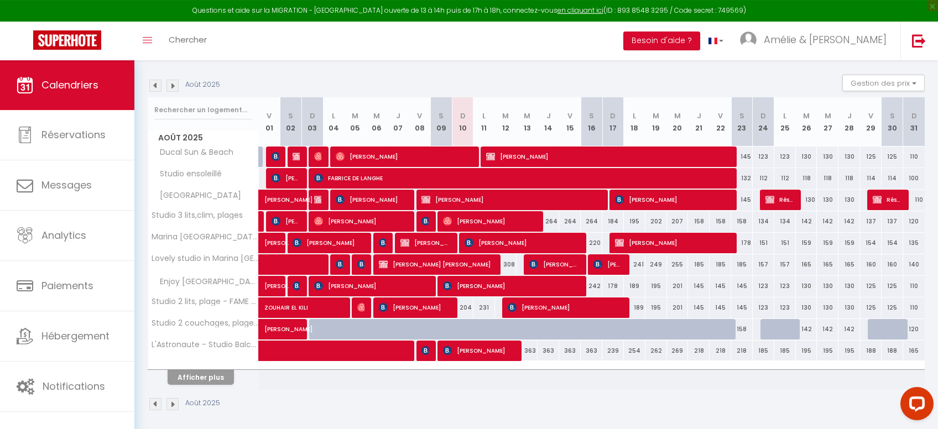
scroll to position [156, 0]
